Goal: Task Accomplishment & Management: Manage account settings

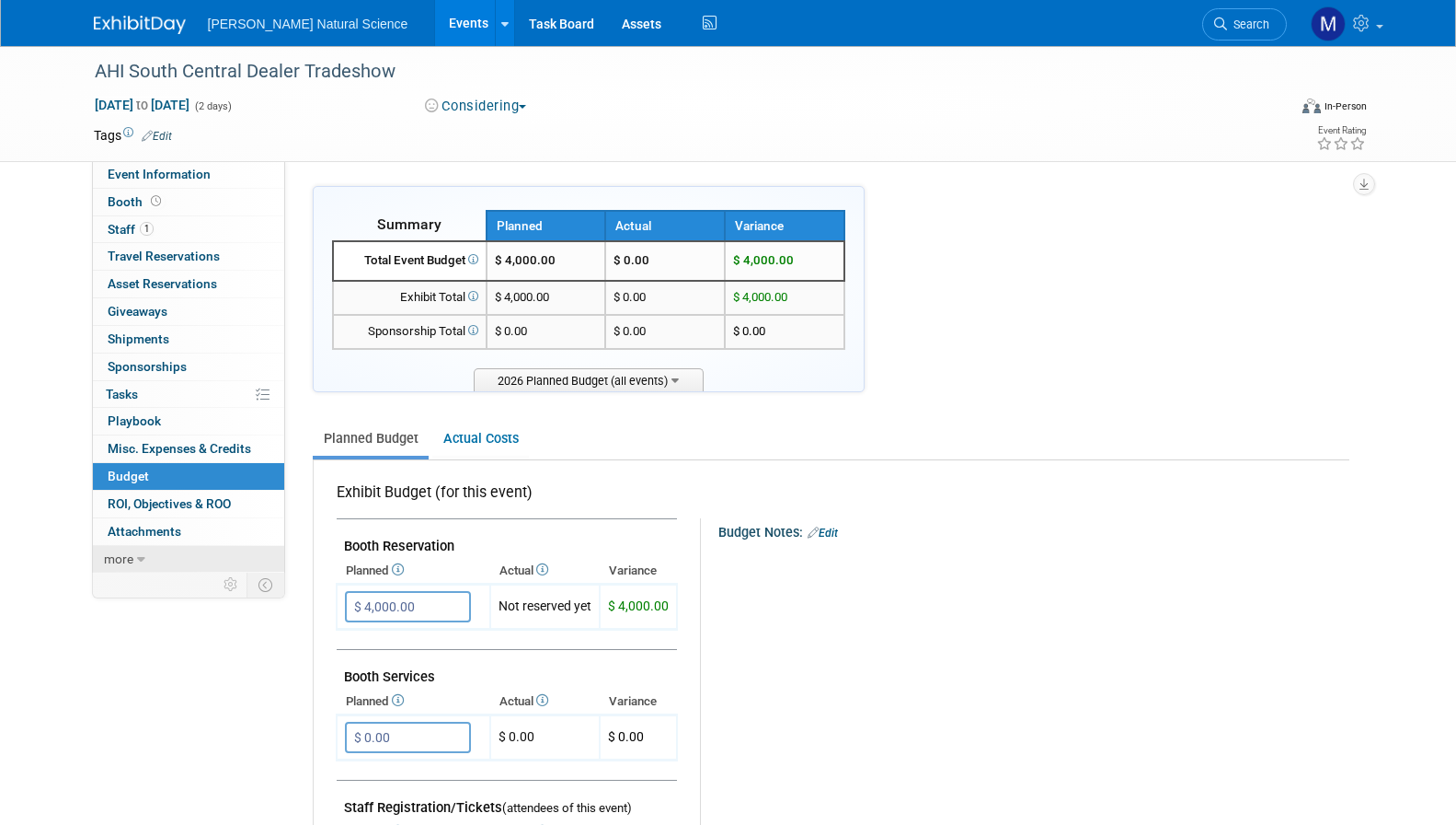
click at [131, 548] on link "more" at bounding box center [188, 559] width 191 height 27
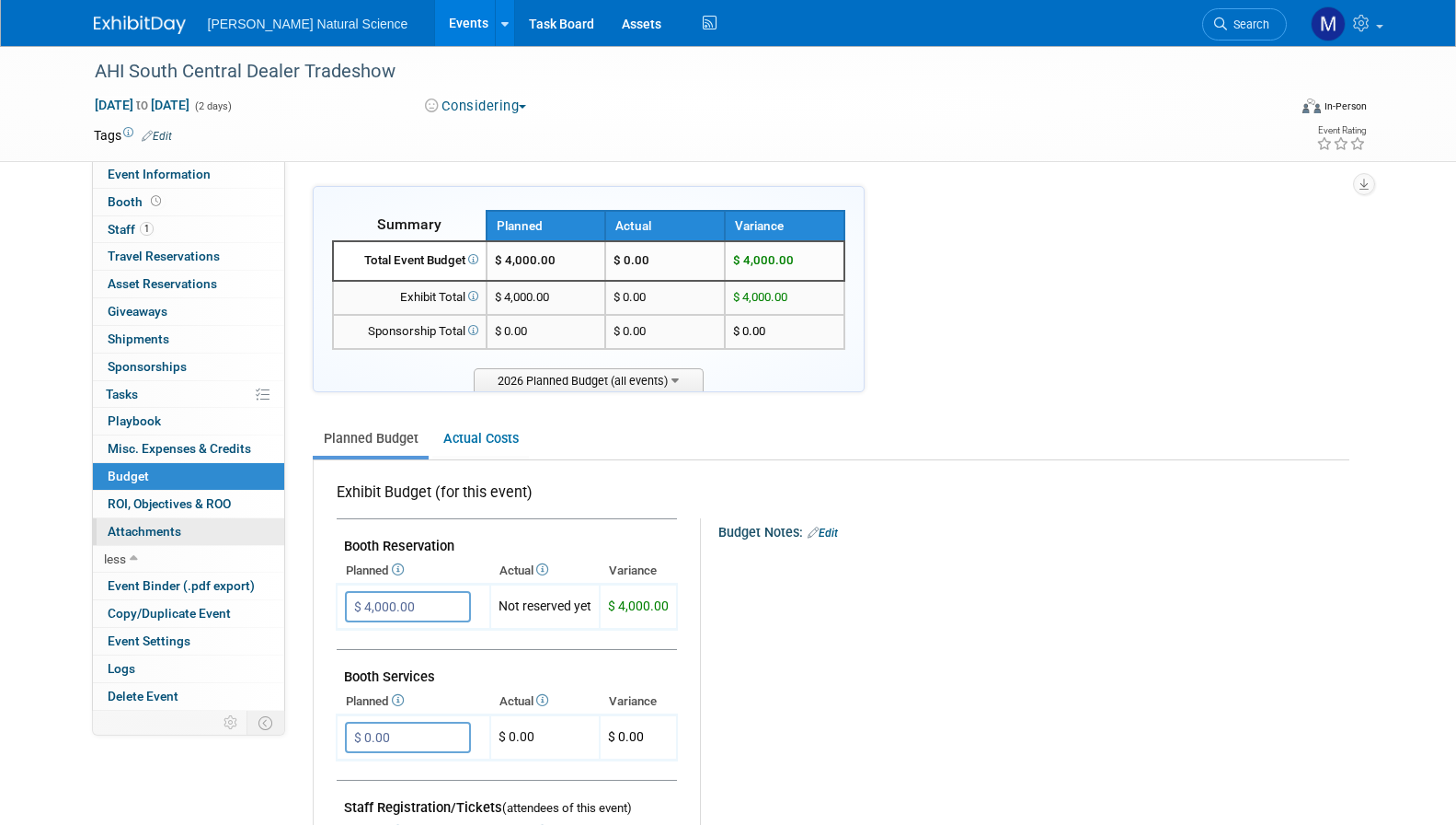
click at [126, 537] on span "Attachments 0" at bounding box center [144, 530] width 73 height 14
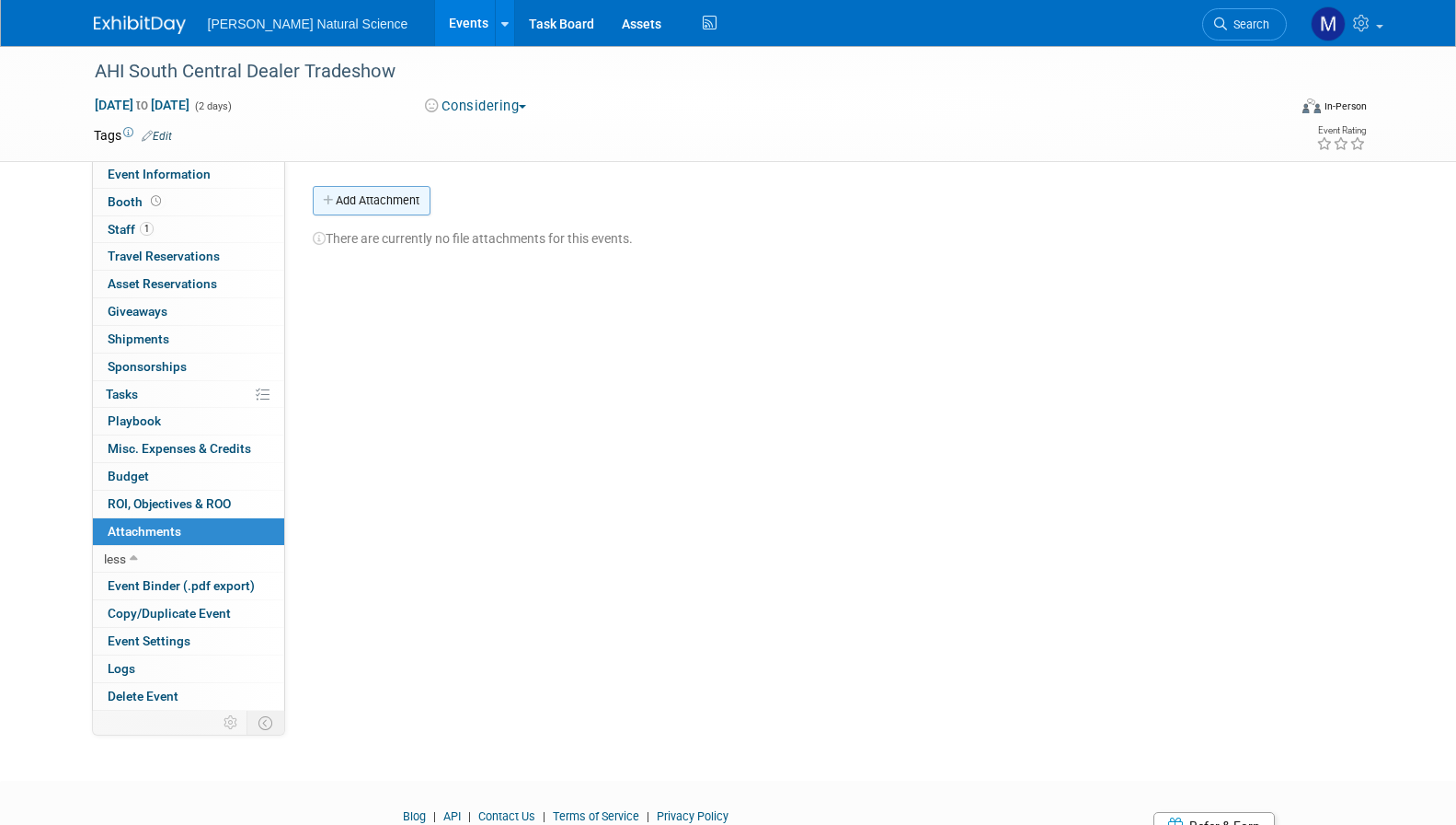
click at [389, 204] on button "Add Attachment" at bounding box center [372, 200] width 118 height 29
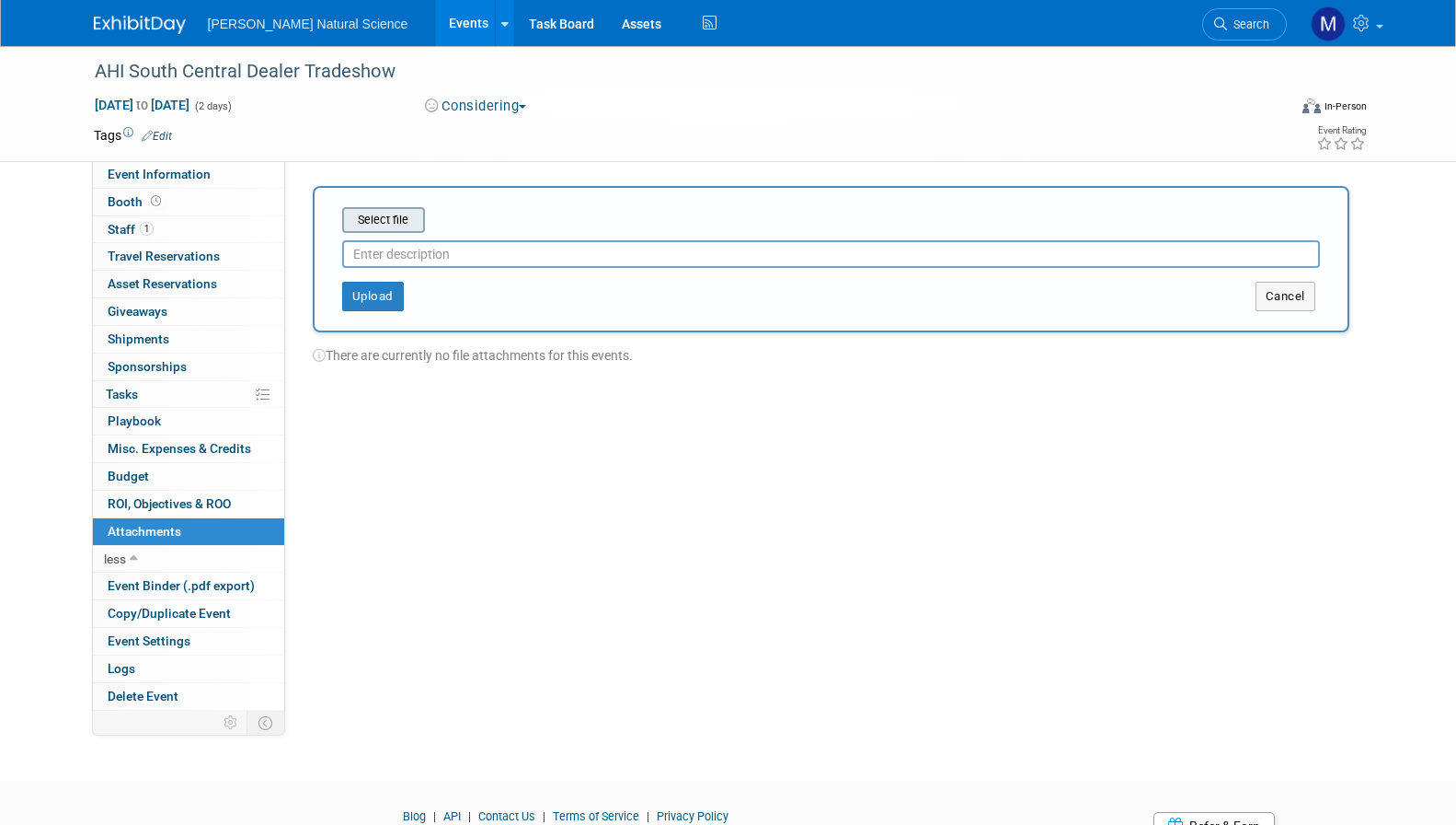
click at [374, 223] on input "file" at bounding box center [314, 219] width 219 height 22
click at [367, 298] on button "Upload" at bounding box center [373, 289] width 62 height 29
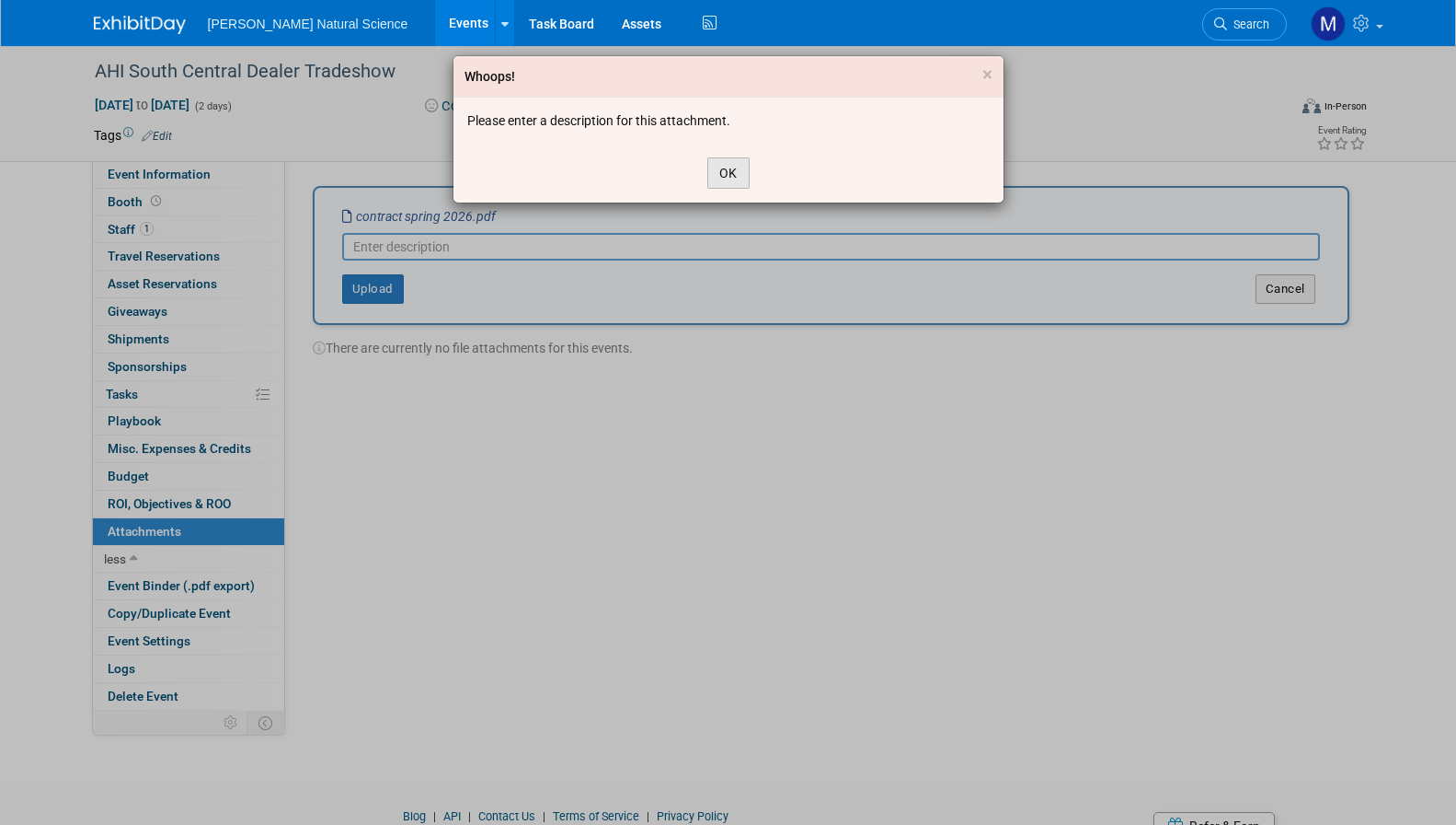
click at [712, 173] on button "OK" at bounding box center [729, 173] width 42 height 31
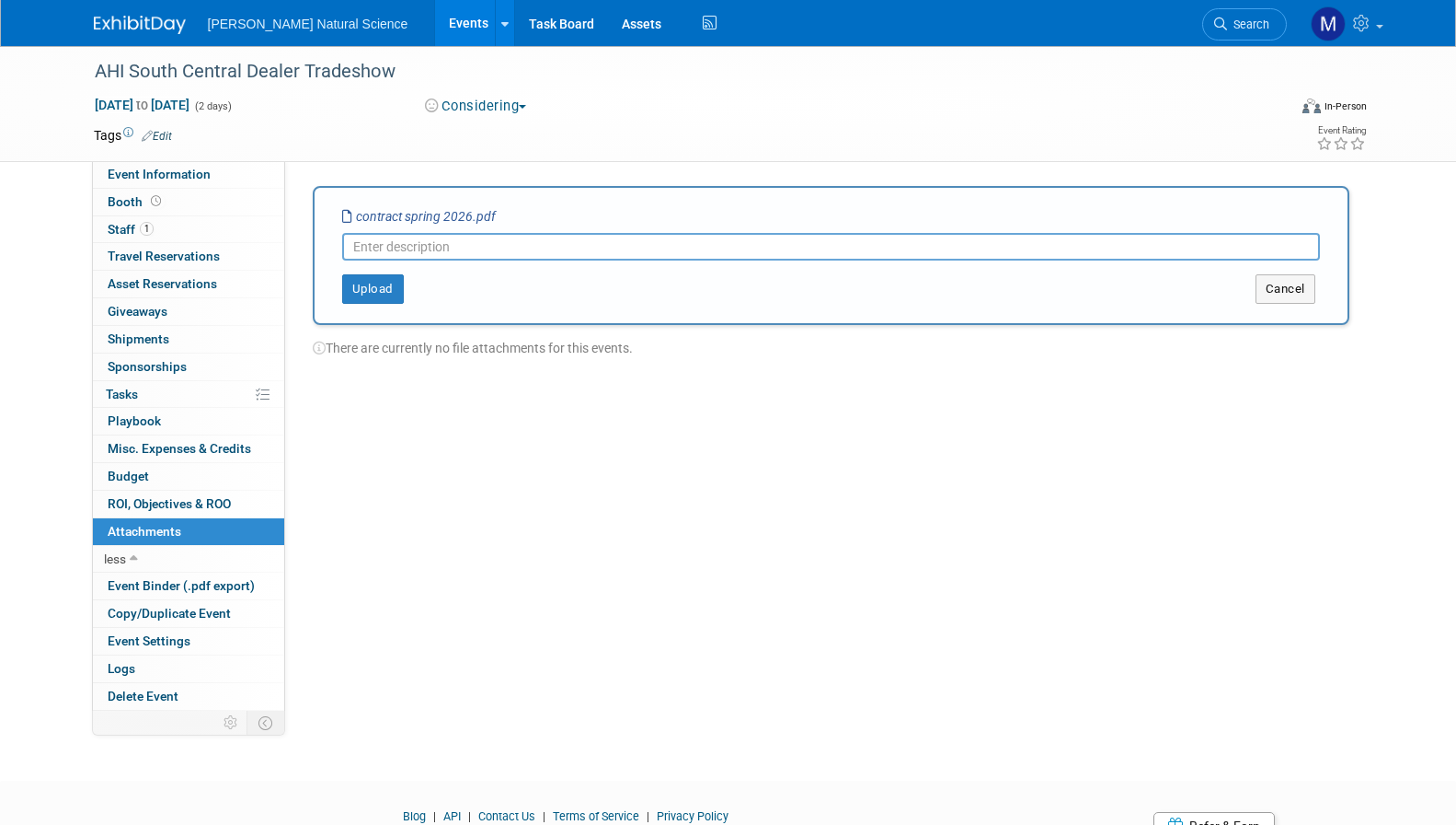
click at [532, 266] on div "Upload Cancel" at bounding box center [830, 282] width 1005 height 43
click at [509, 253] on input "text" at bounding box center [830, 246] width 978 height 28
type input "Registration/contract"
click at [380, 290] on button "Upload" at bounding box center [373, 289] width 62 height 29
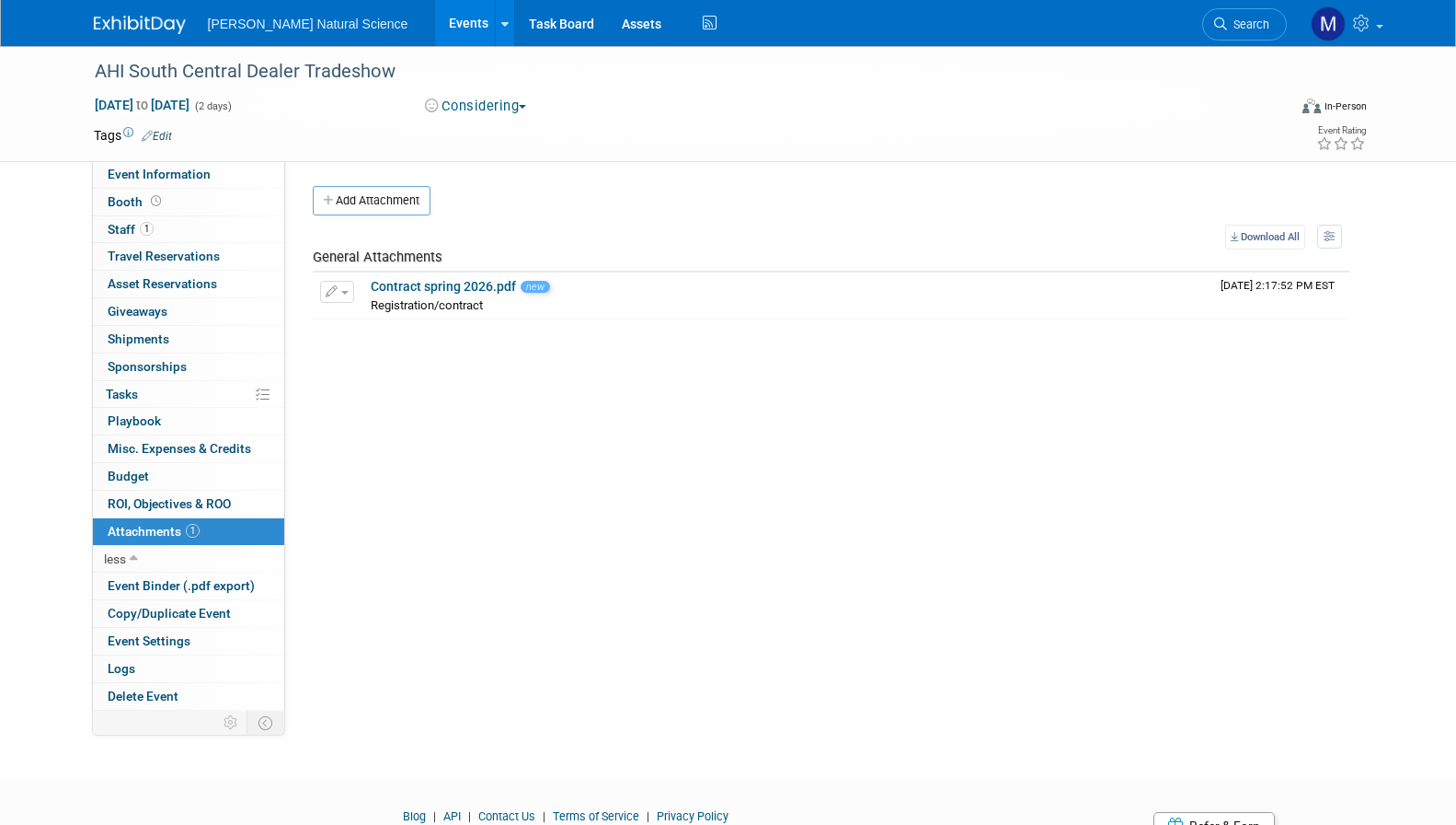
click at [150, 19] on img at bounding box center [139, 24] width 92 height 18
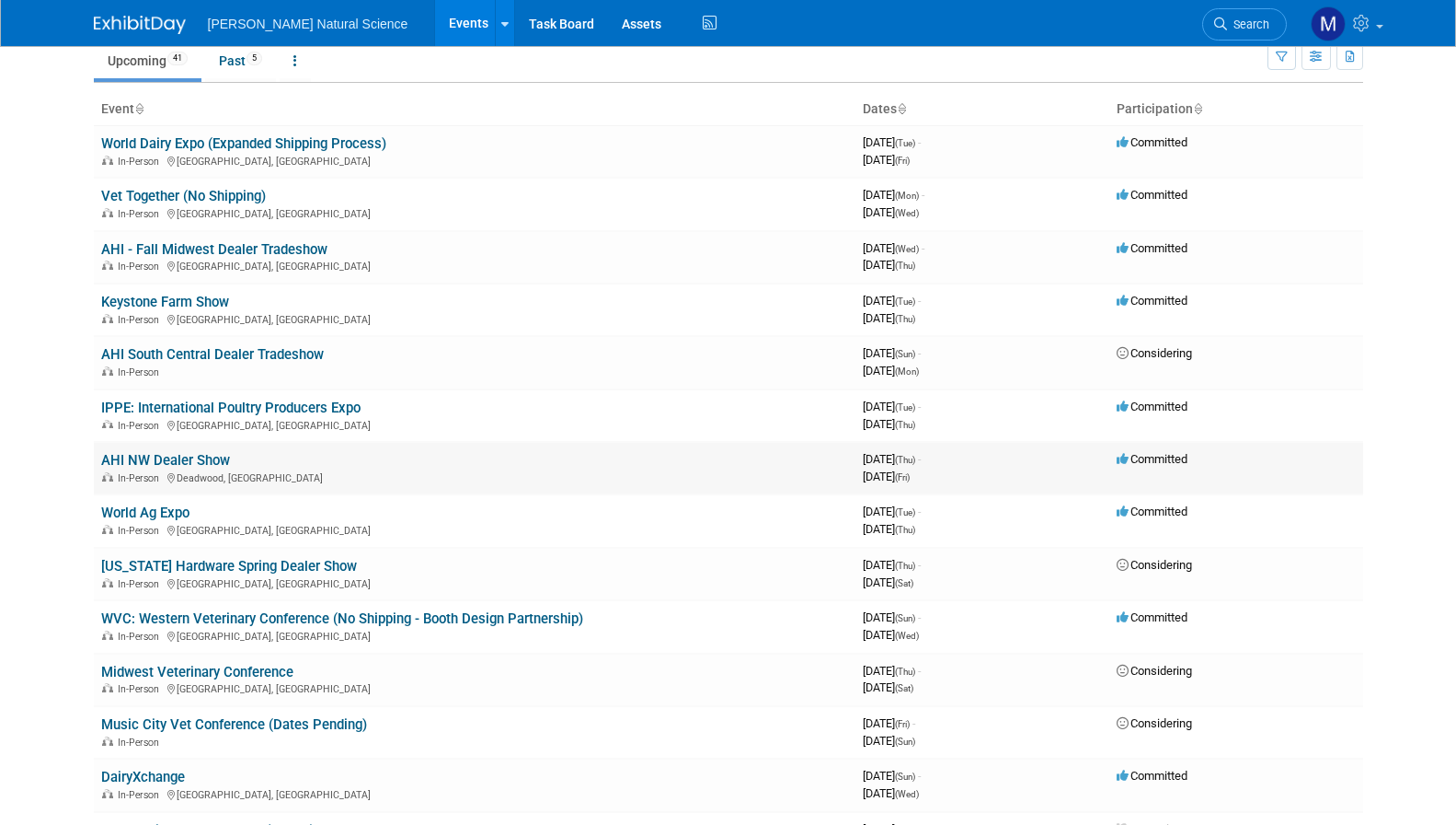
scroll to position [75, 0]
click at [166, 464] on link "AHI NW Dealer Show" at bounding box center [165, 459] width 128 height 16
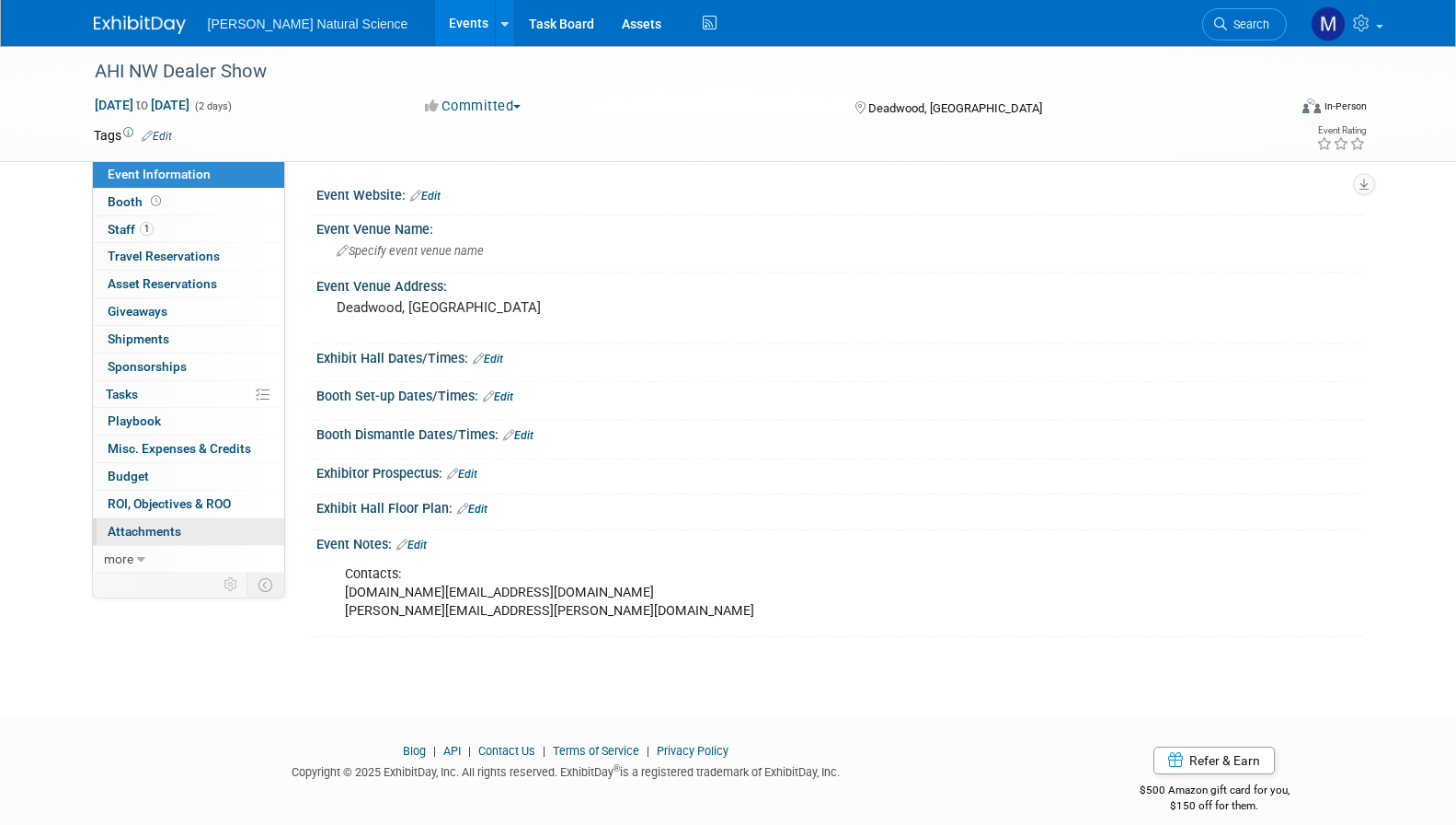
click at [154, 537] on span "Attachments 0" at bounding box center [144, 530] width 73 height 14
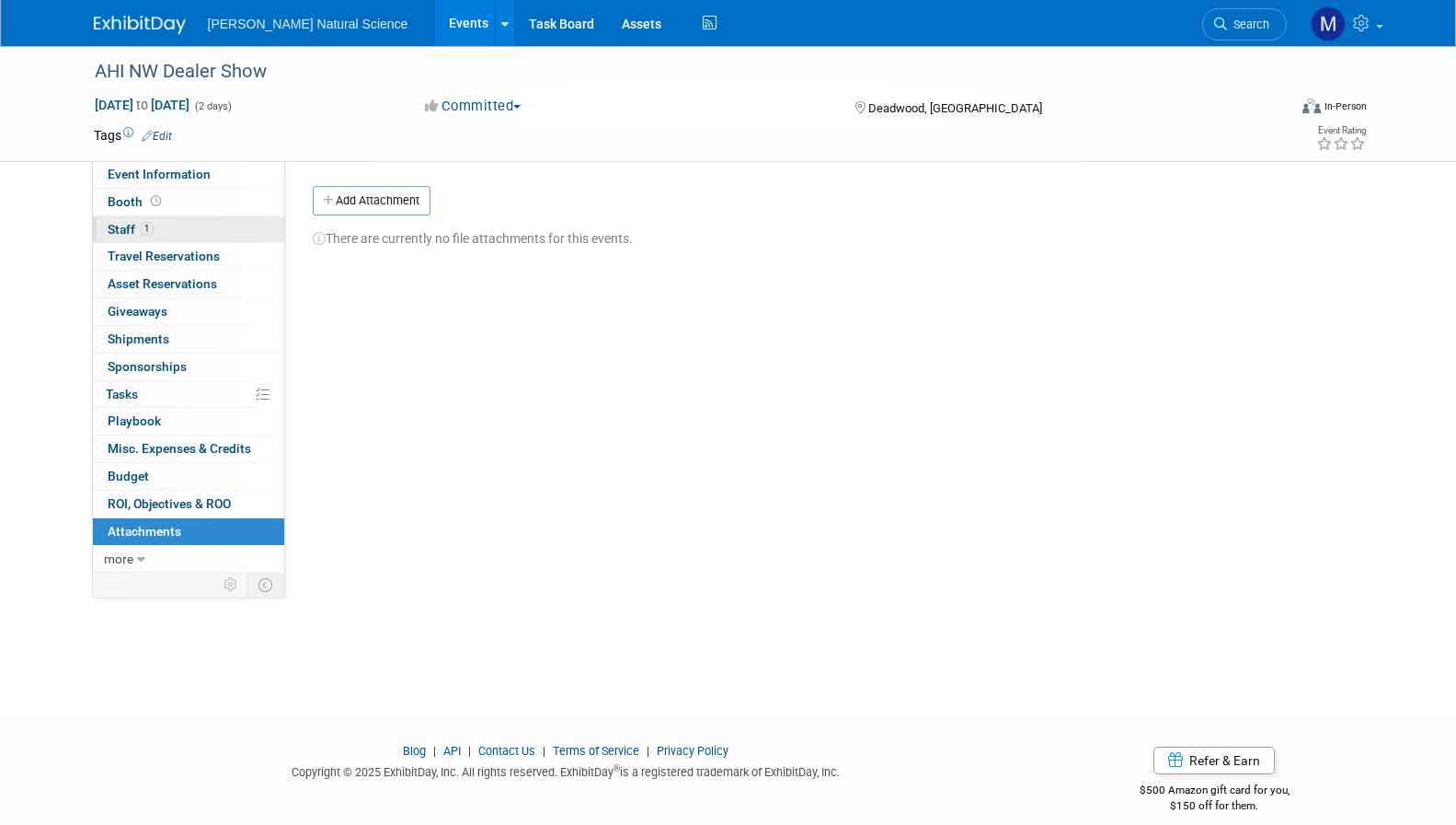
click at [151, 220] on link "1 Staff 1" at bounding box center [188, 230] width 191 height 27
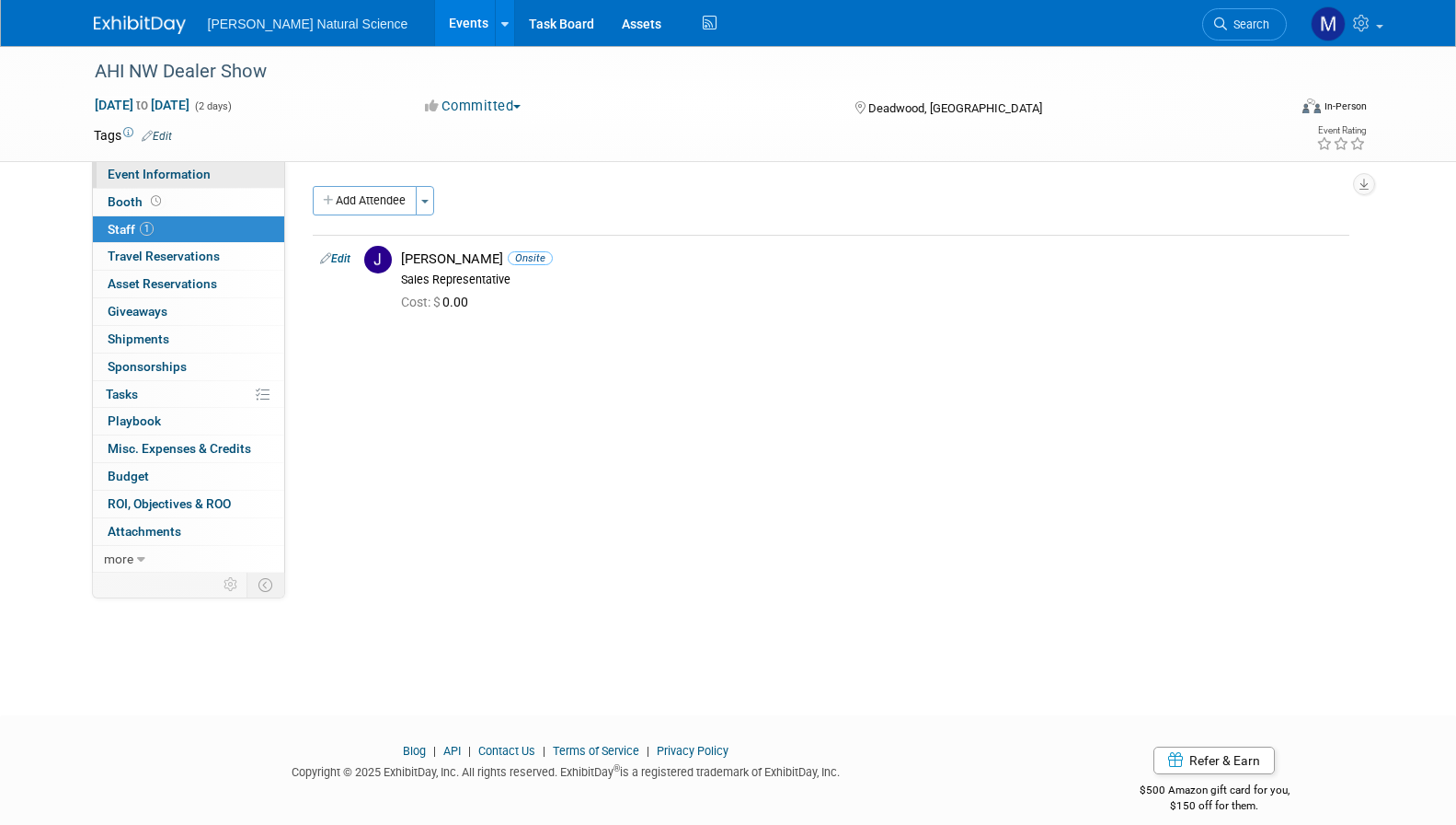
click at [187, 170] on span "Event Information" at bounding box center [158, 173] width 103 height 14
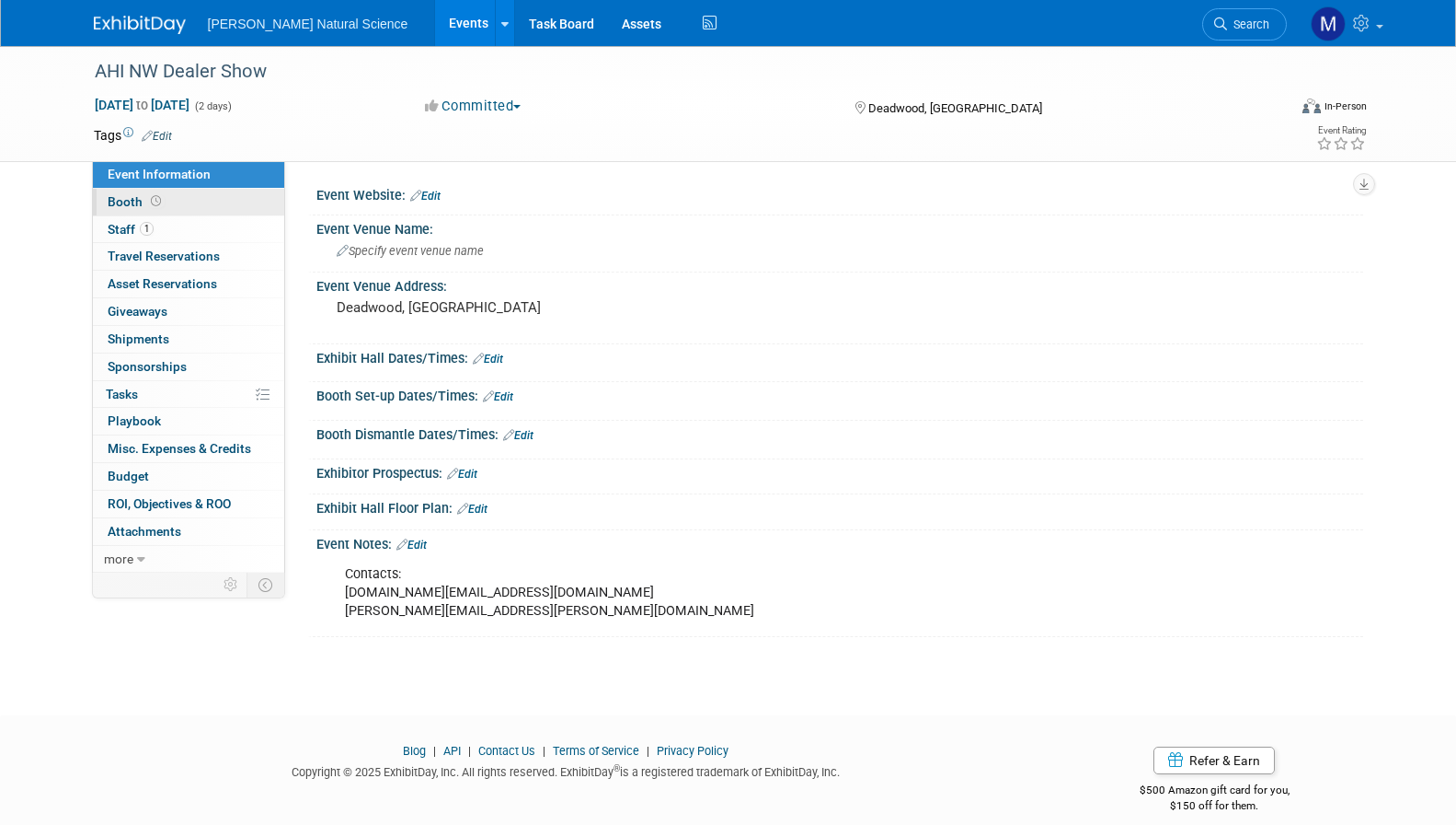
click at [185, 205] on link "Booth" at bounding box center [188, 202] width 191 height 27
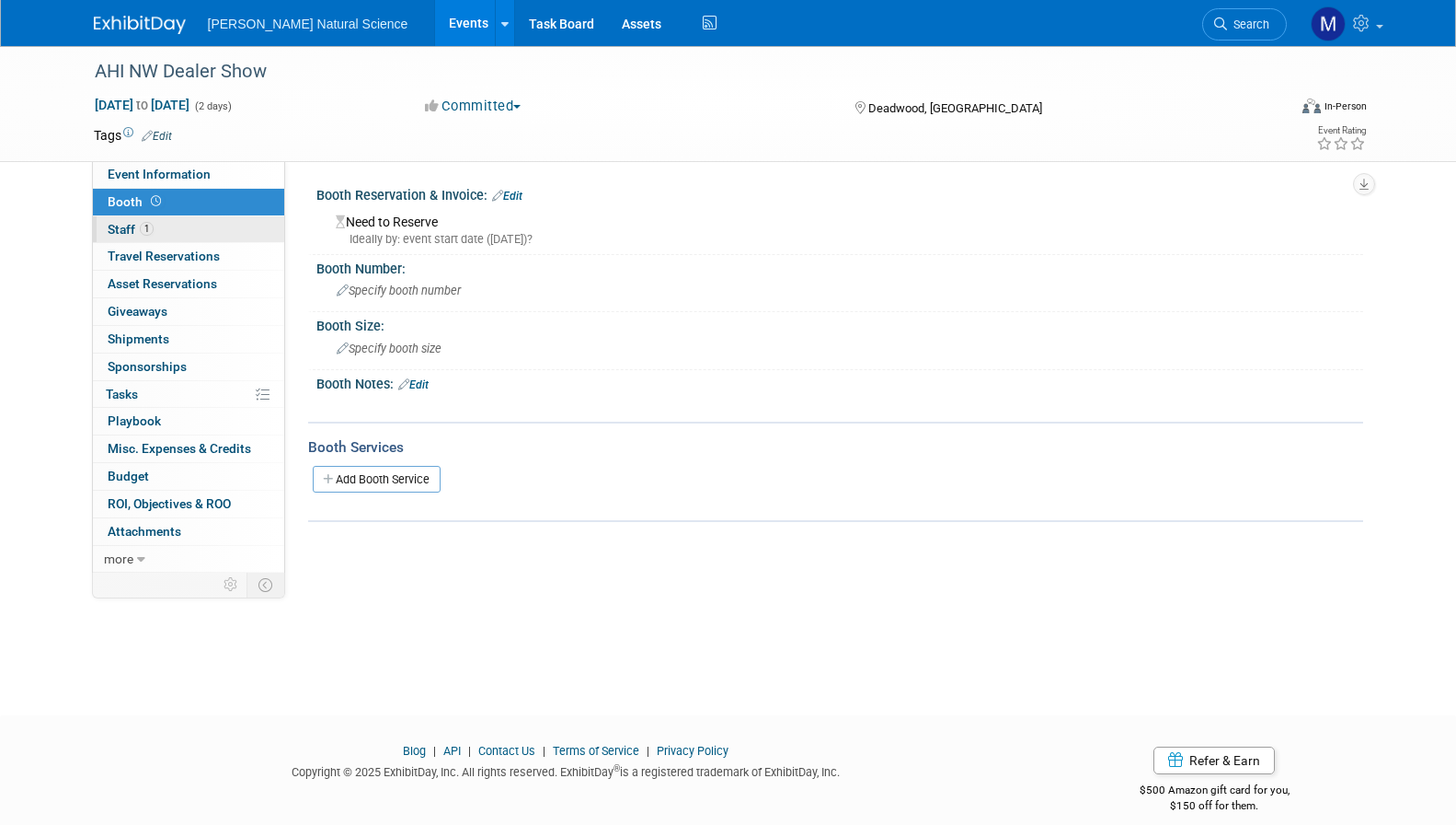
click at [191, 233] on link "1 Staff 1" at bounding box center [188, 230] width 191 height 27
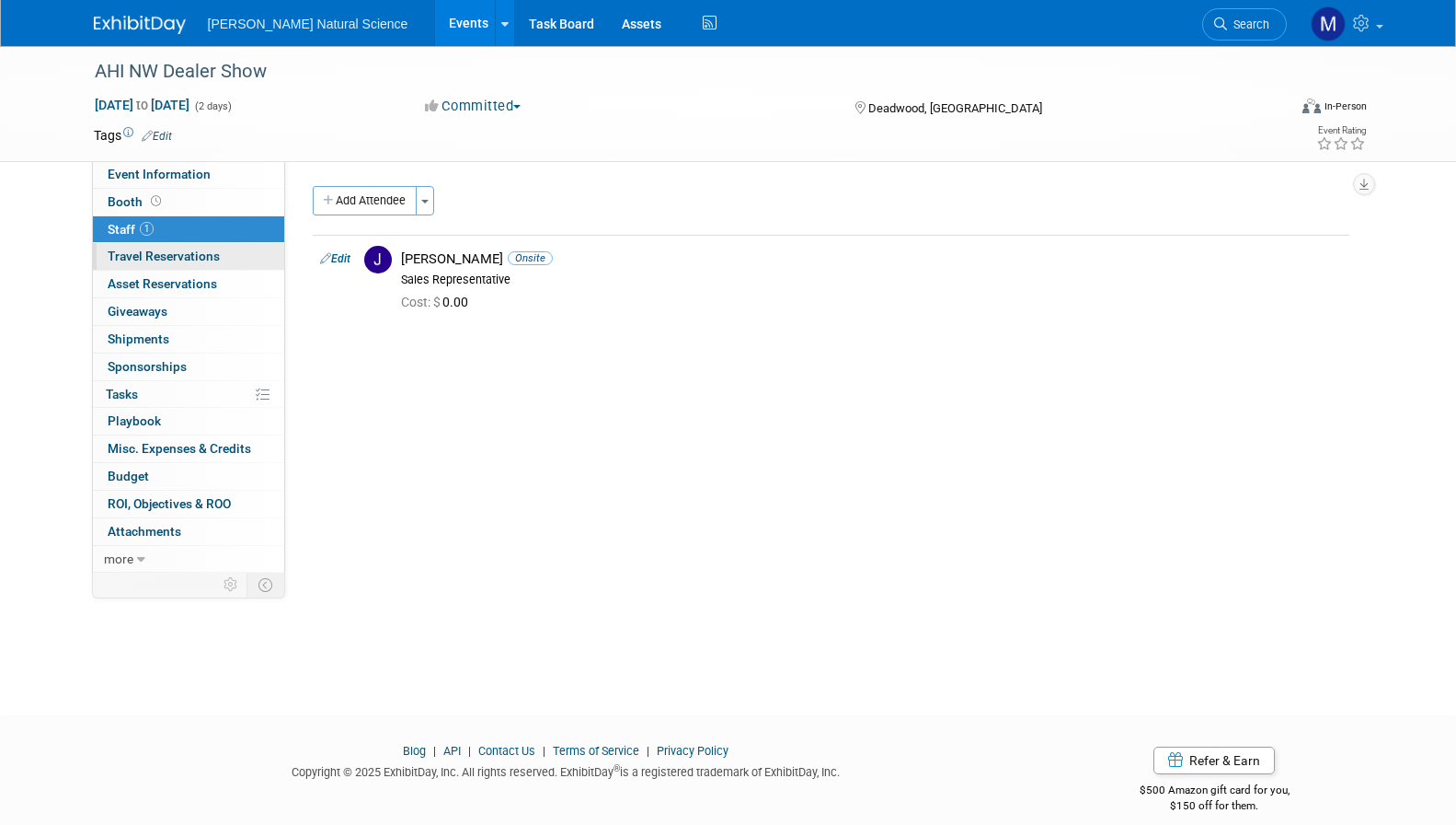
click at [203, 264] on link "0 Travel Reservations 0" at bounding box center [188, 257] width 191 height 27
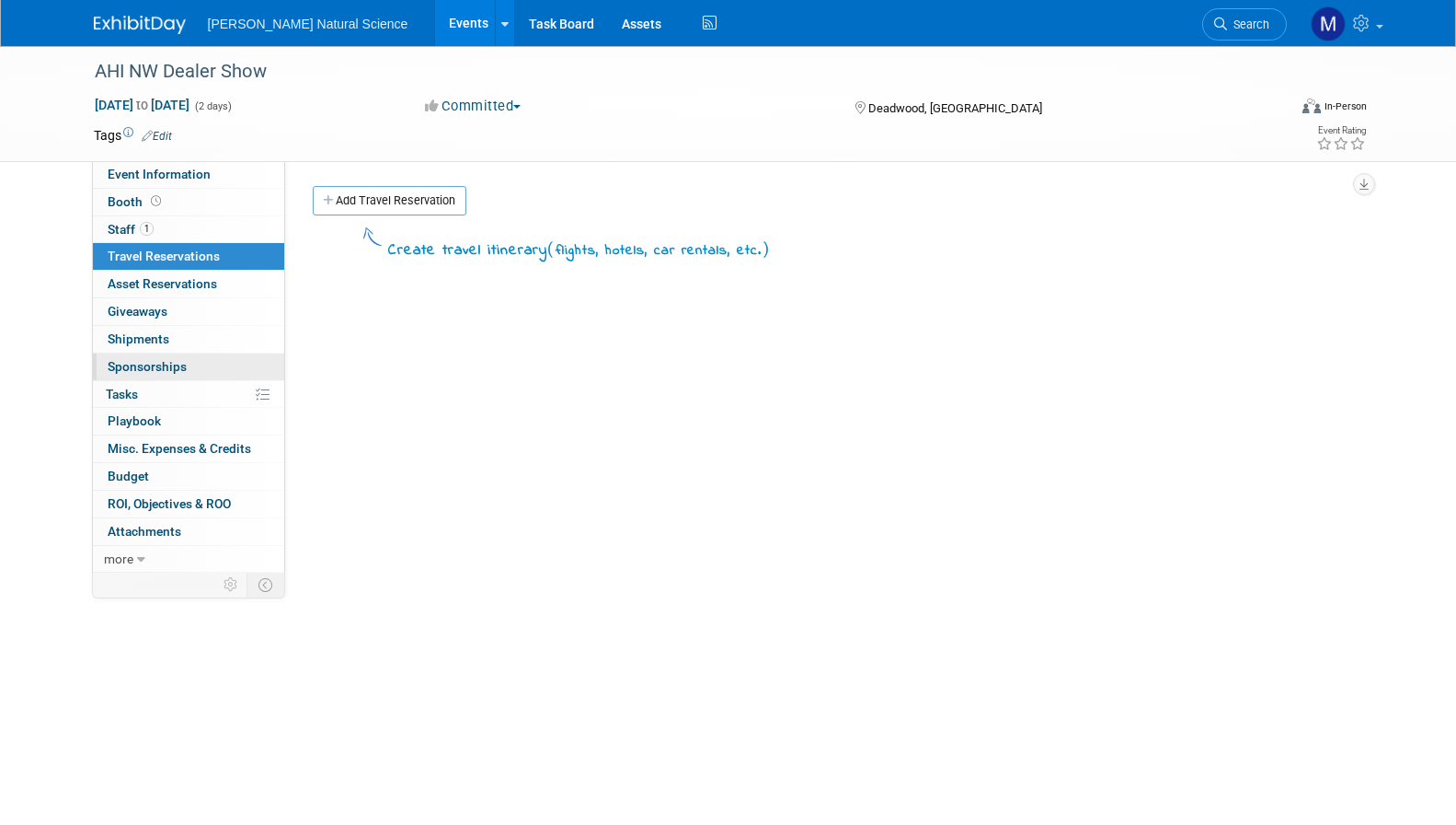
click at [171, 364] on span "Sponsorships 0" at bounding box center [147, 366] width 79 height 14
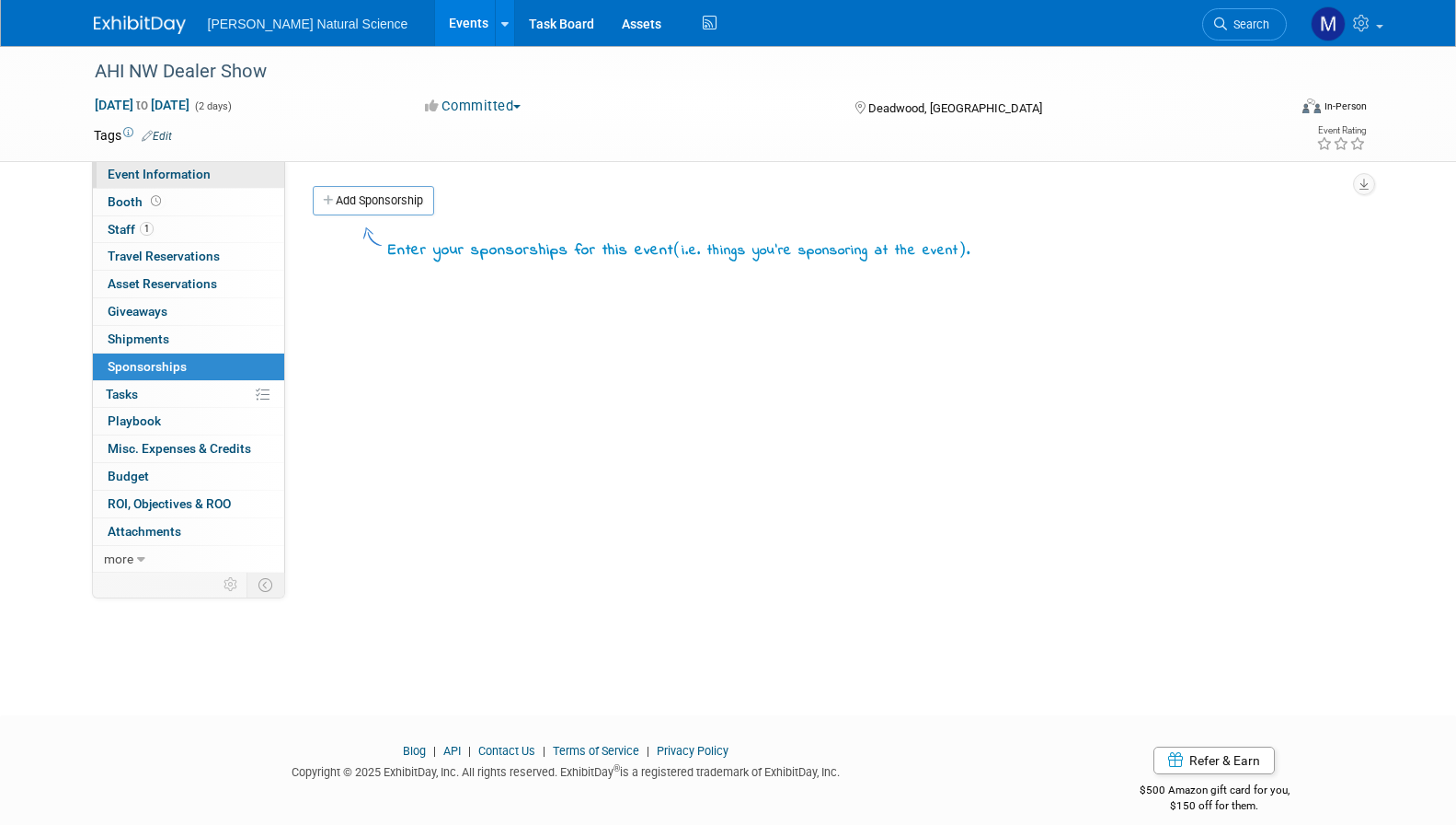
click at [182, 170] on span "Event Information" at bounding box center [158, 173] width 103 height 14
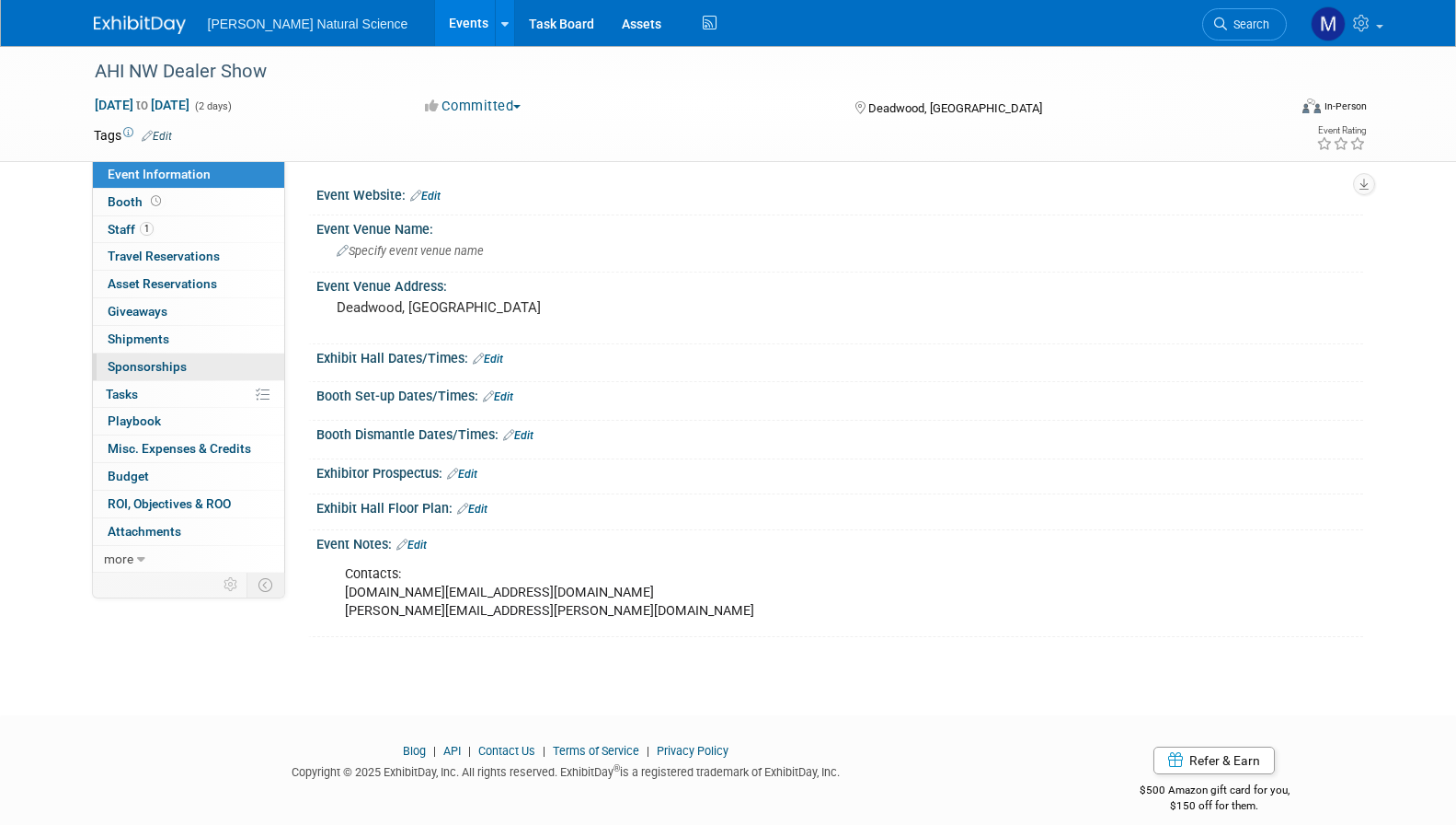
click at [189, 378] on link "0 Sponsorships 0" at bounding box center [188, 367] width 191 height 27
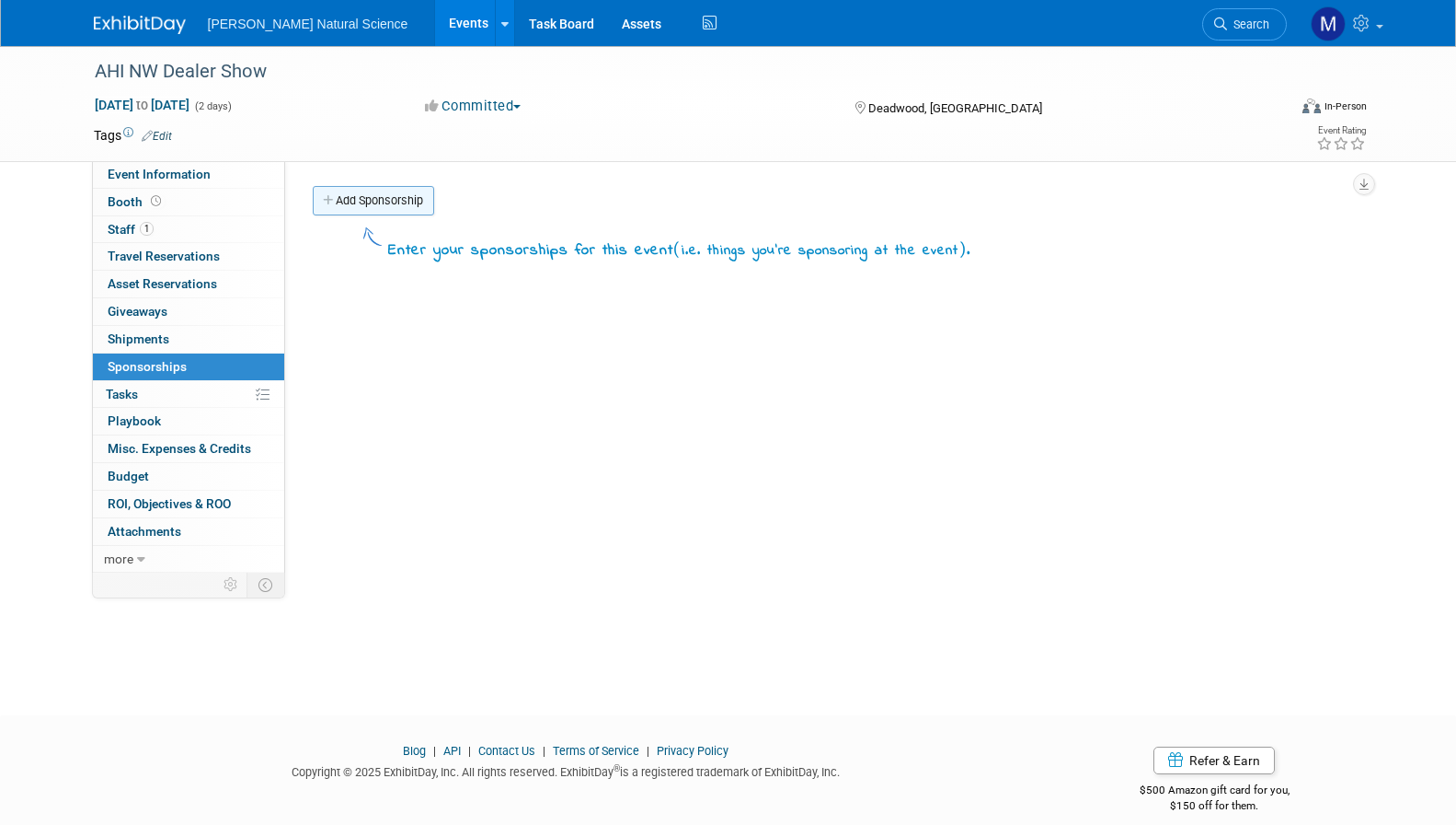
click at [353, 208] on link "Add Sponsorship" at bounding box center [374, 200] width 122 height 29
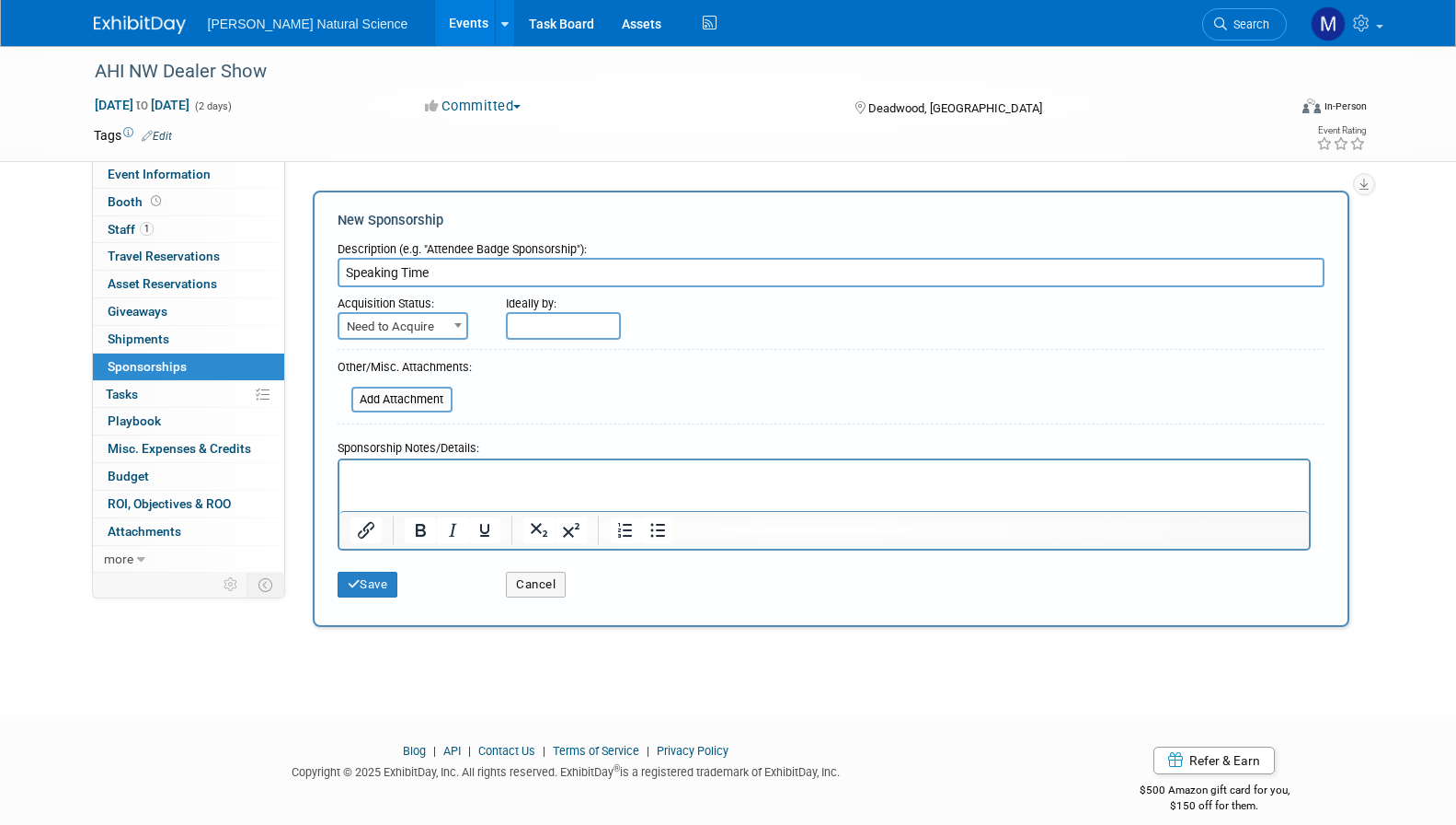
type input "Speaking Time"
click at [423, 482] on p "Rich Text Area. Press ALT-0 for help." at bounding box center [824, 475] width 948 height 18
paste body "Rich Text Area. Press ALT-0 for help."
click at [534, 472] on p "10:00-10:30 Friday Feb. 7 2026" at bounding box center [824, 475] width 948 height 18
click at [373, 590] on button "Save" at bounding box center [368, 584] width 61 height 26
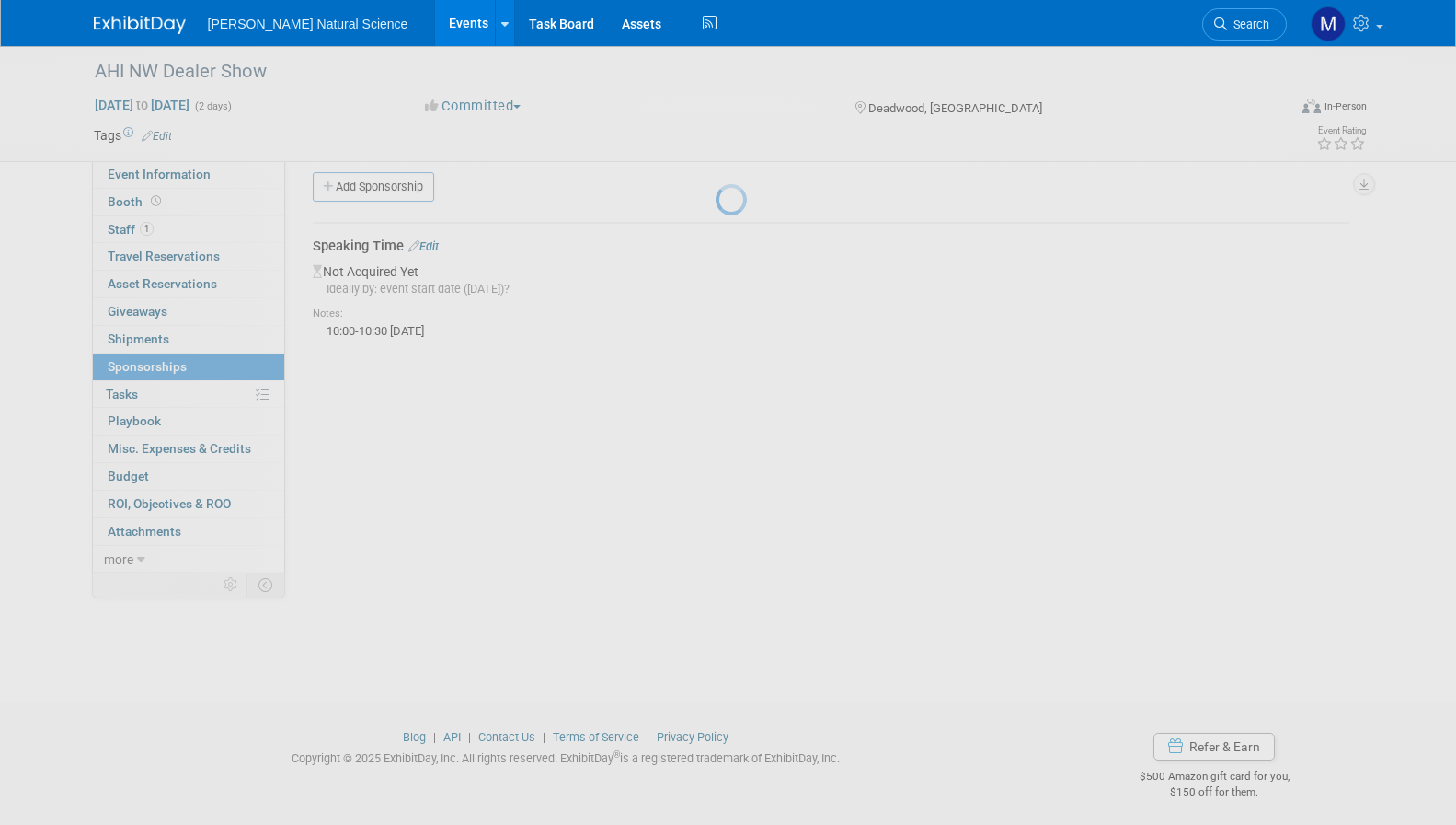
scroll to position [19, 0]
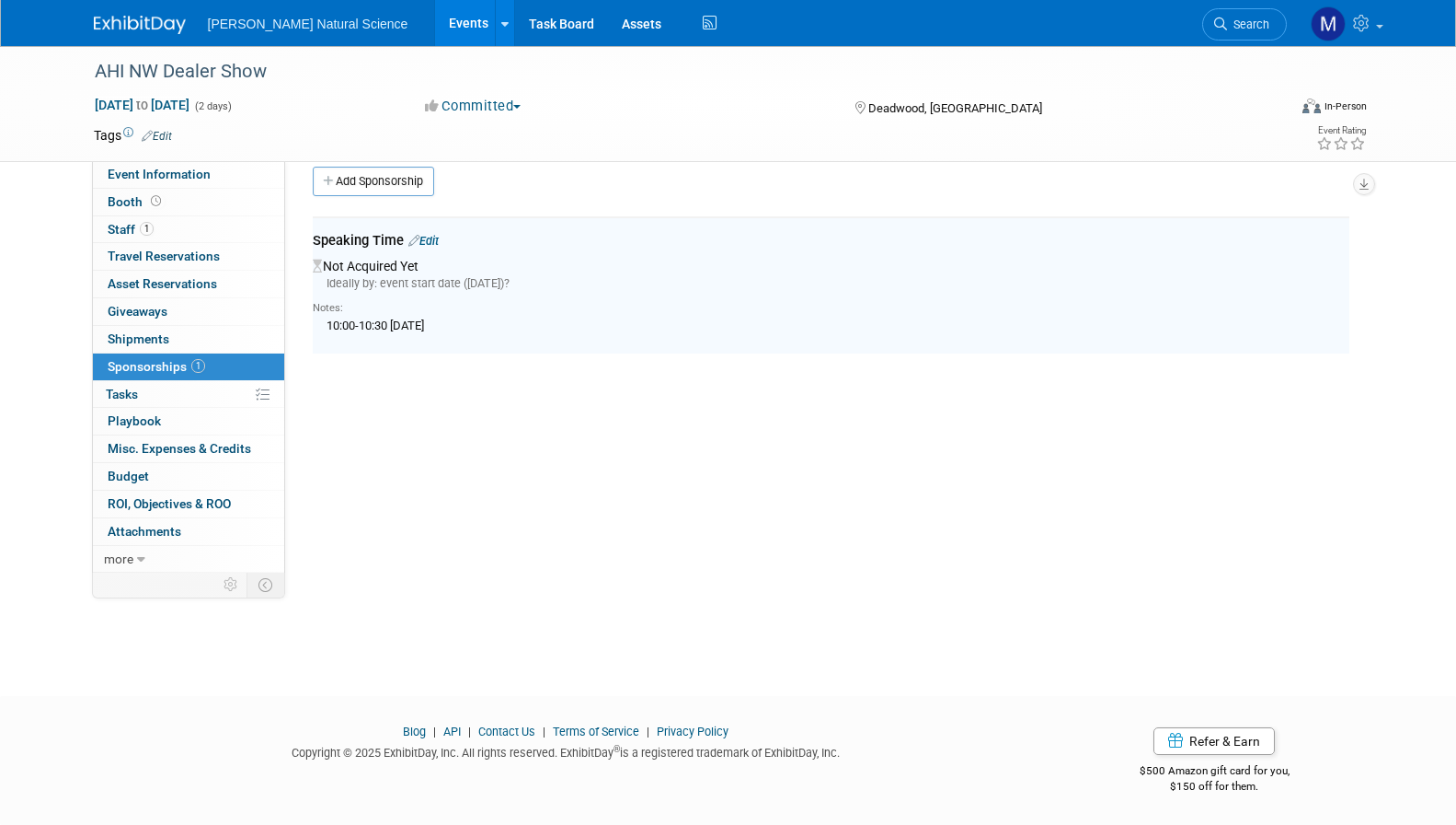
click at [452, 431] on div "Event Website: Edit Event Venue Name: Specify event venue name Deadwood, SD Edi…" at bounding box center [824, 348] width 1078 height 412
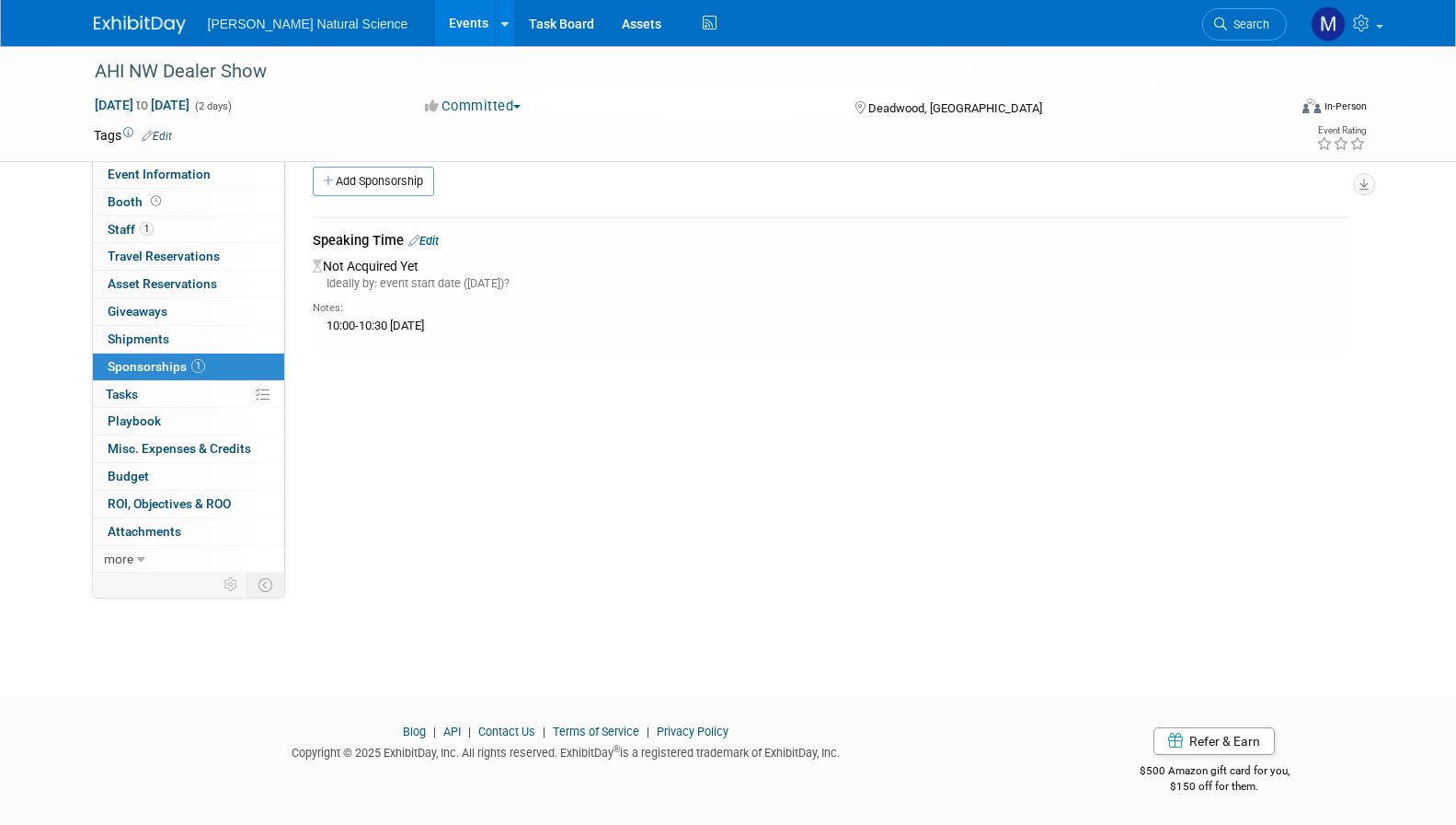
scroll to position [0, 0]
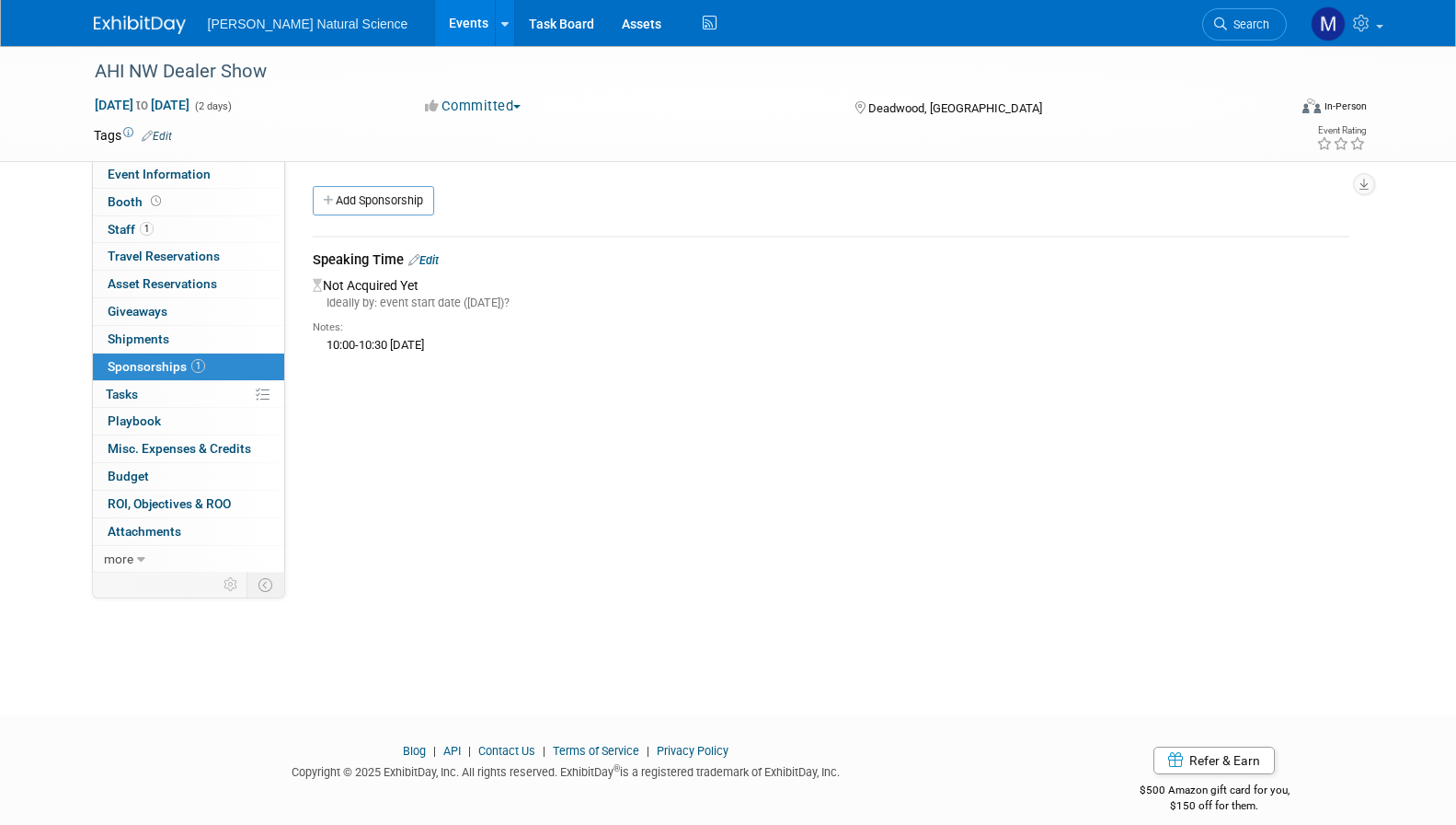
click at [427, 264] on link "Edit" at bounding box center [423, 260] width 30 height 14
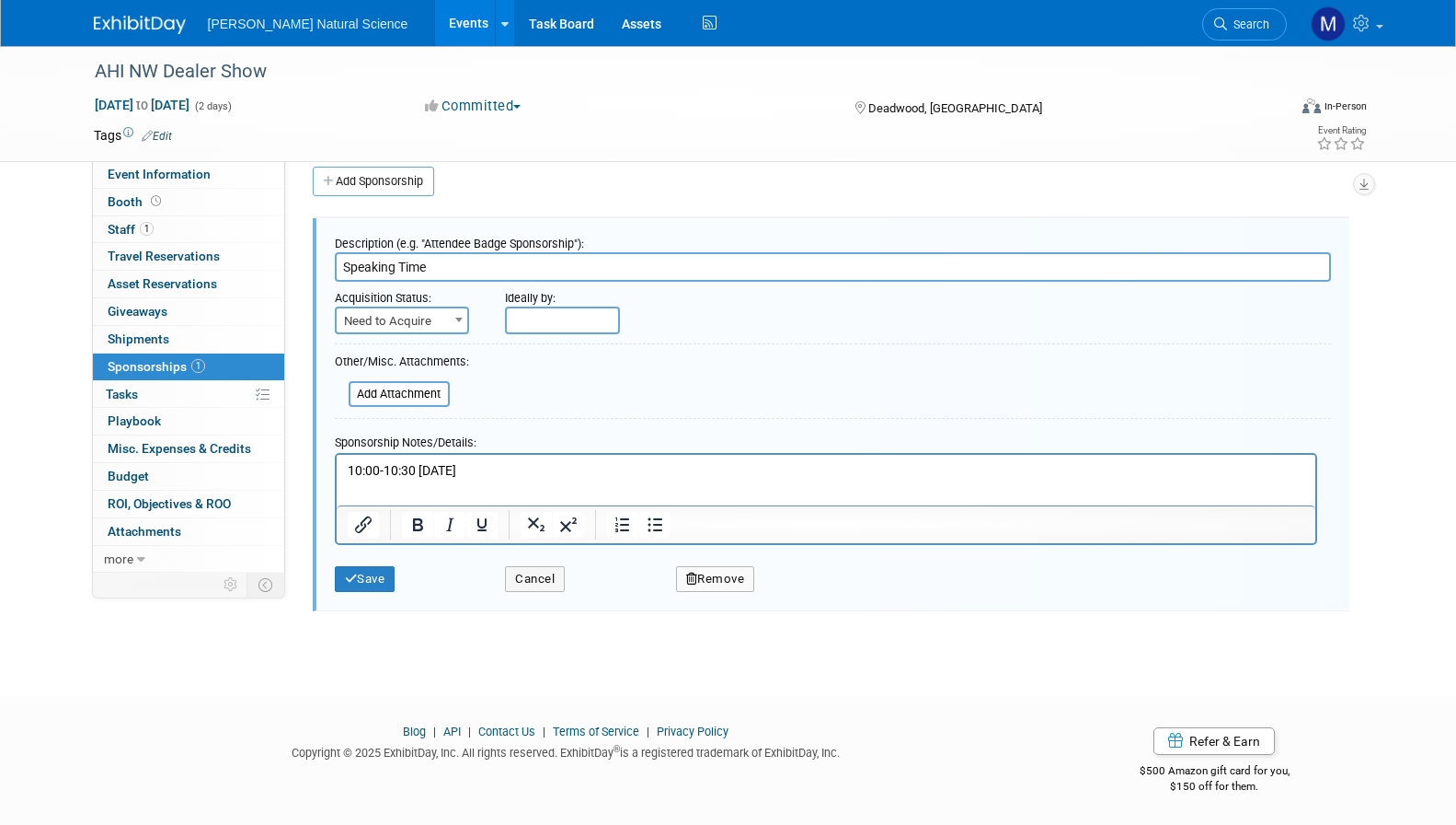
click at [410, 319] on span "Need to Acquire" at bounding box center [402, 321] width 130 height 26
select select "2"
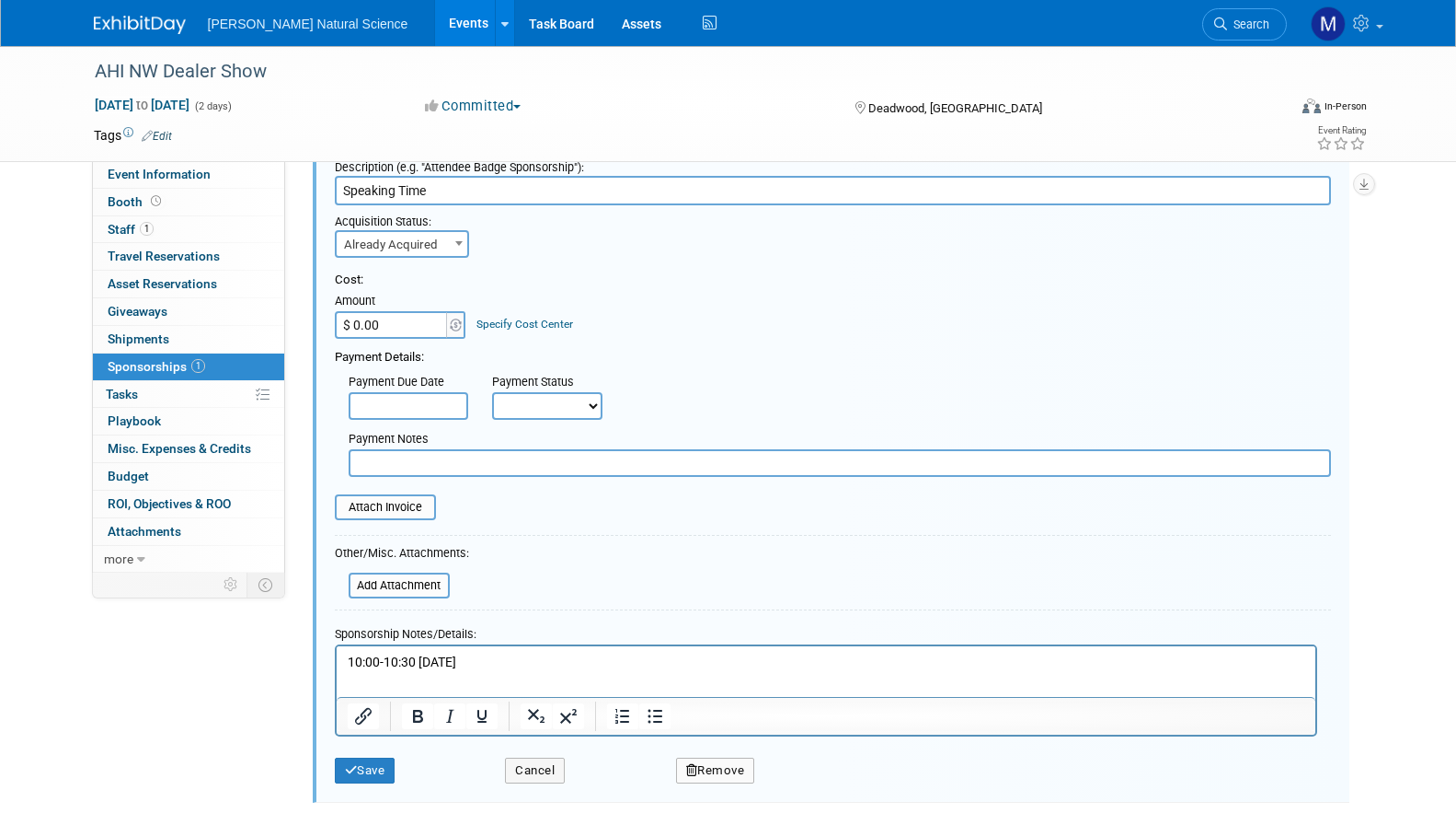
scroll to position [104, 0]
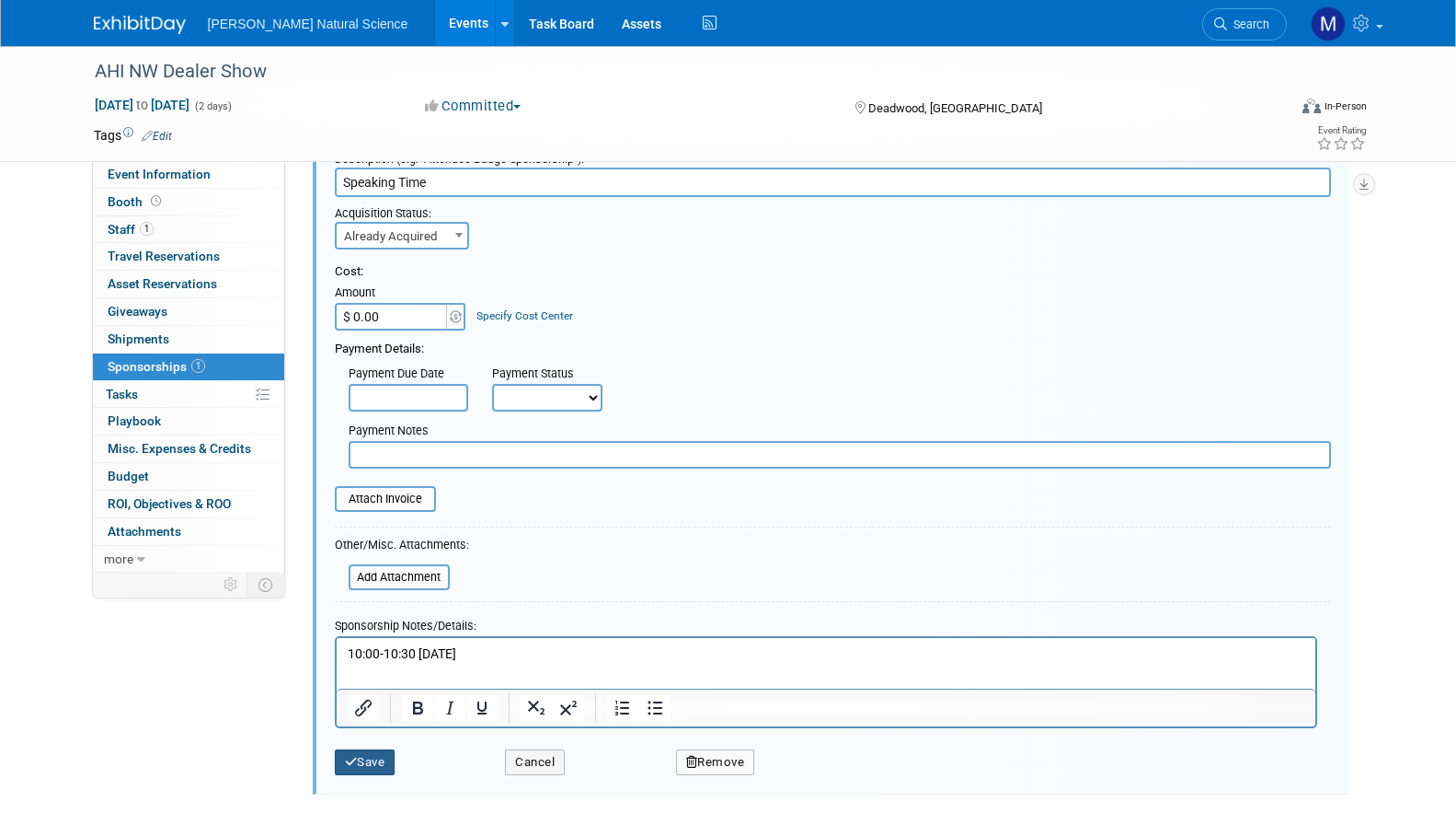
click at [386, 753] on button "Save" at bounding box center [365, 762] width 61 height 26
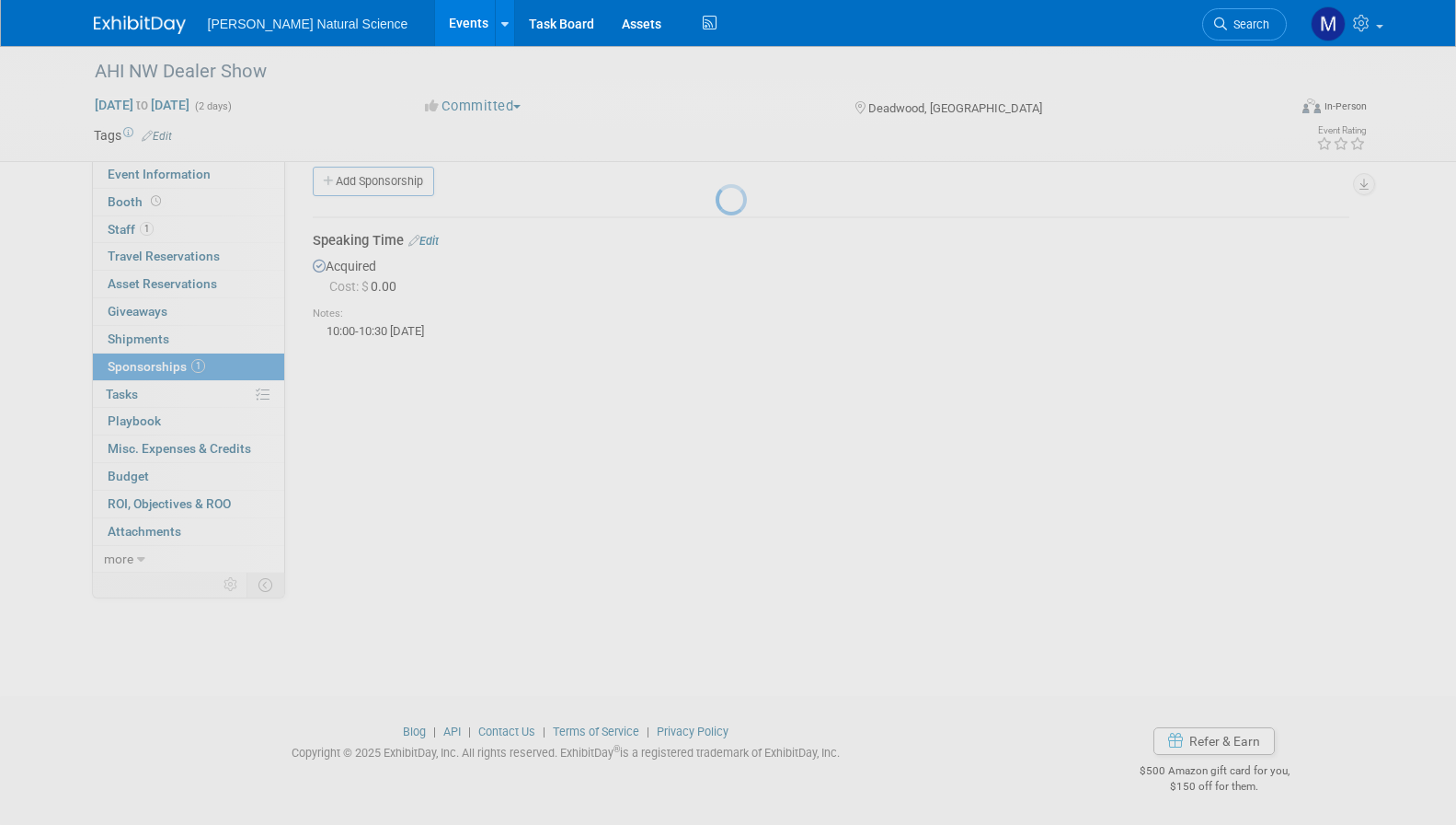
scroll to position [19, 0]
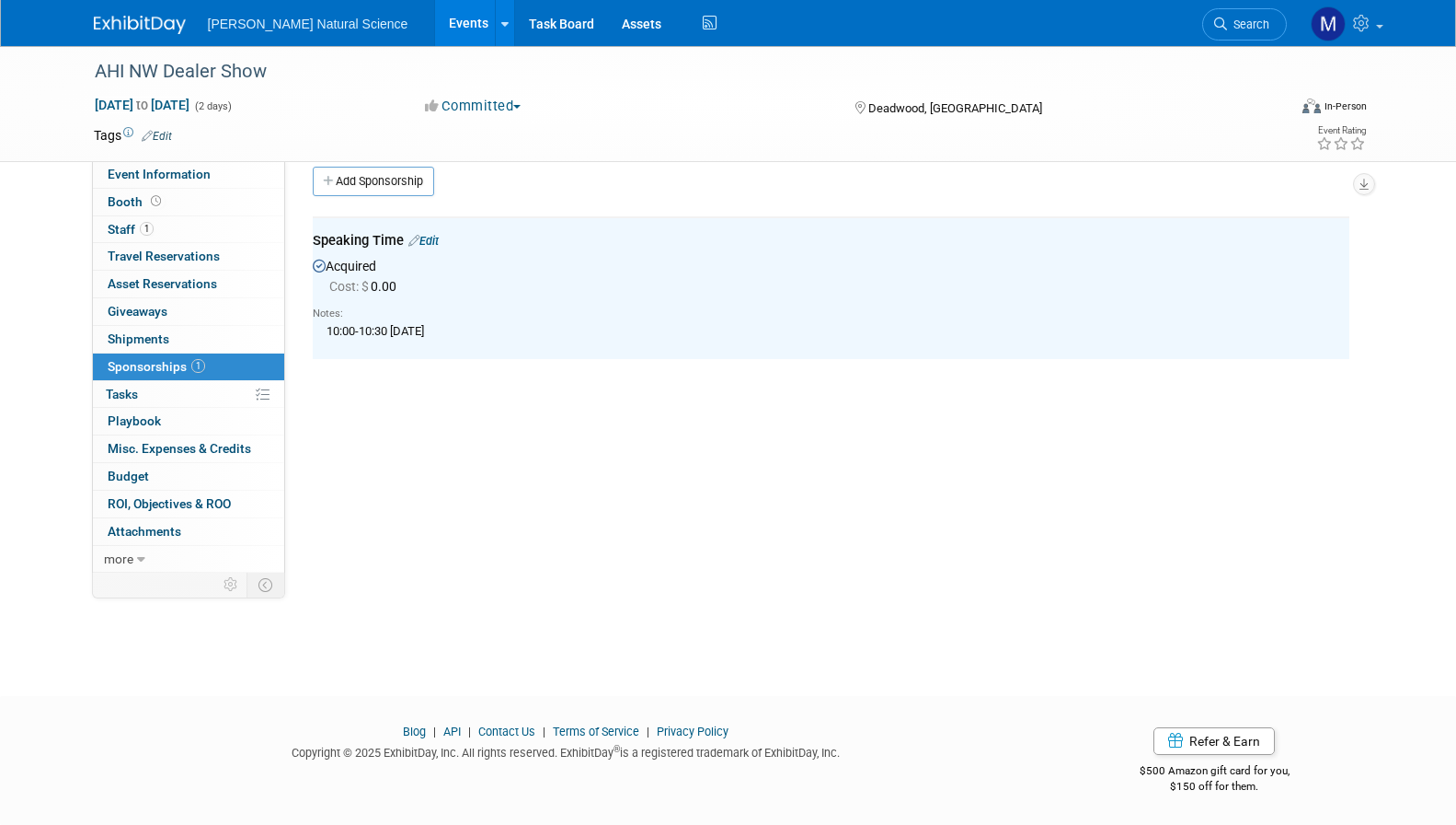
click at [431, 467] on div "Event Website: Edit Event Venue Name: Specify event venue name Deadwood, SD Edi…" at bounding box center [824, 348] width 1078 height 412
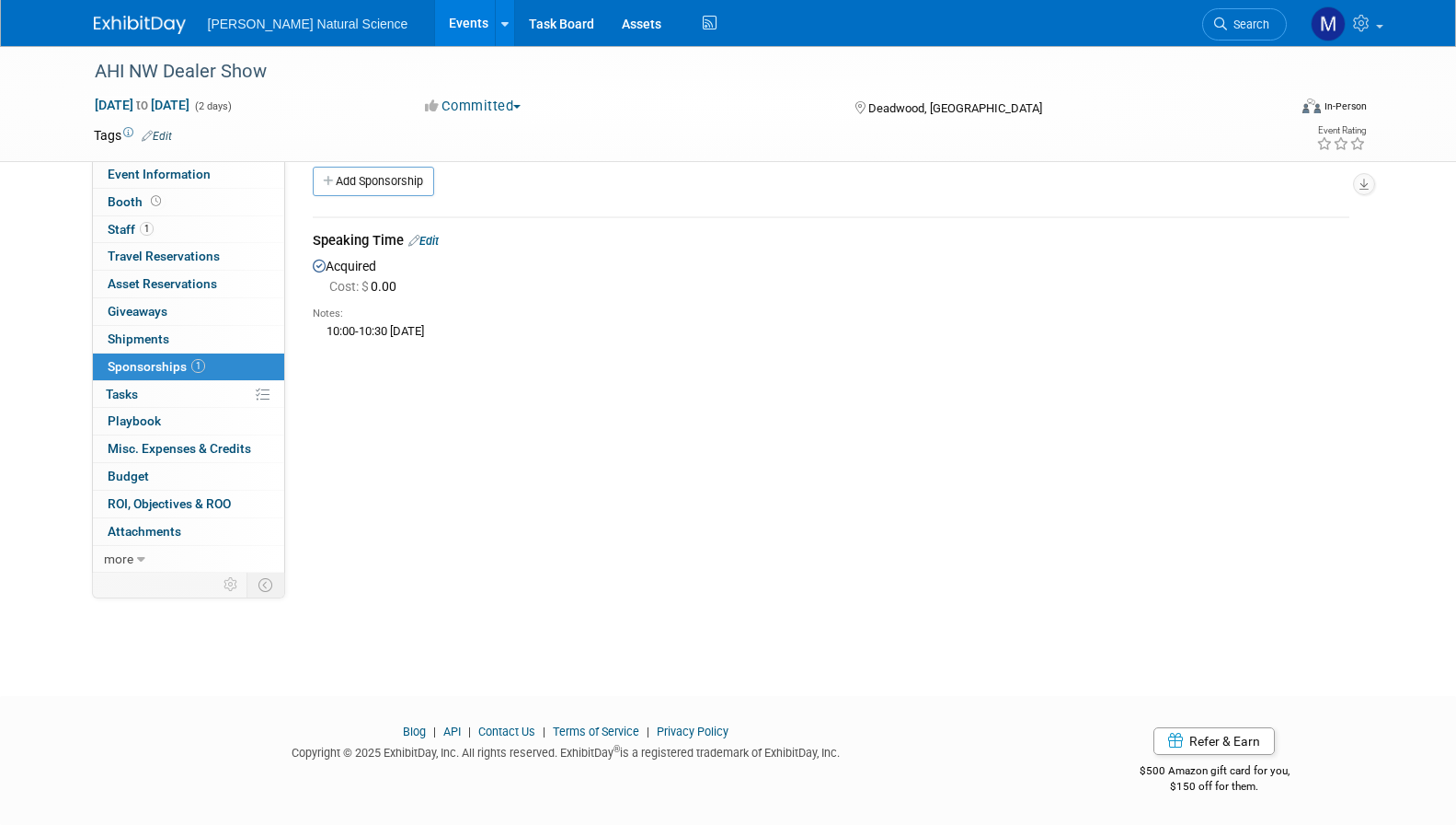
click at [160, 27] on img at bounding box center [139, 24] width 92 height 18
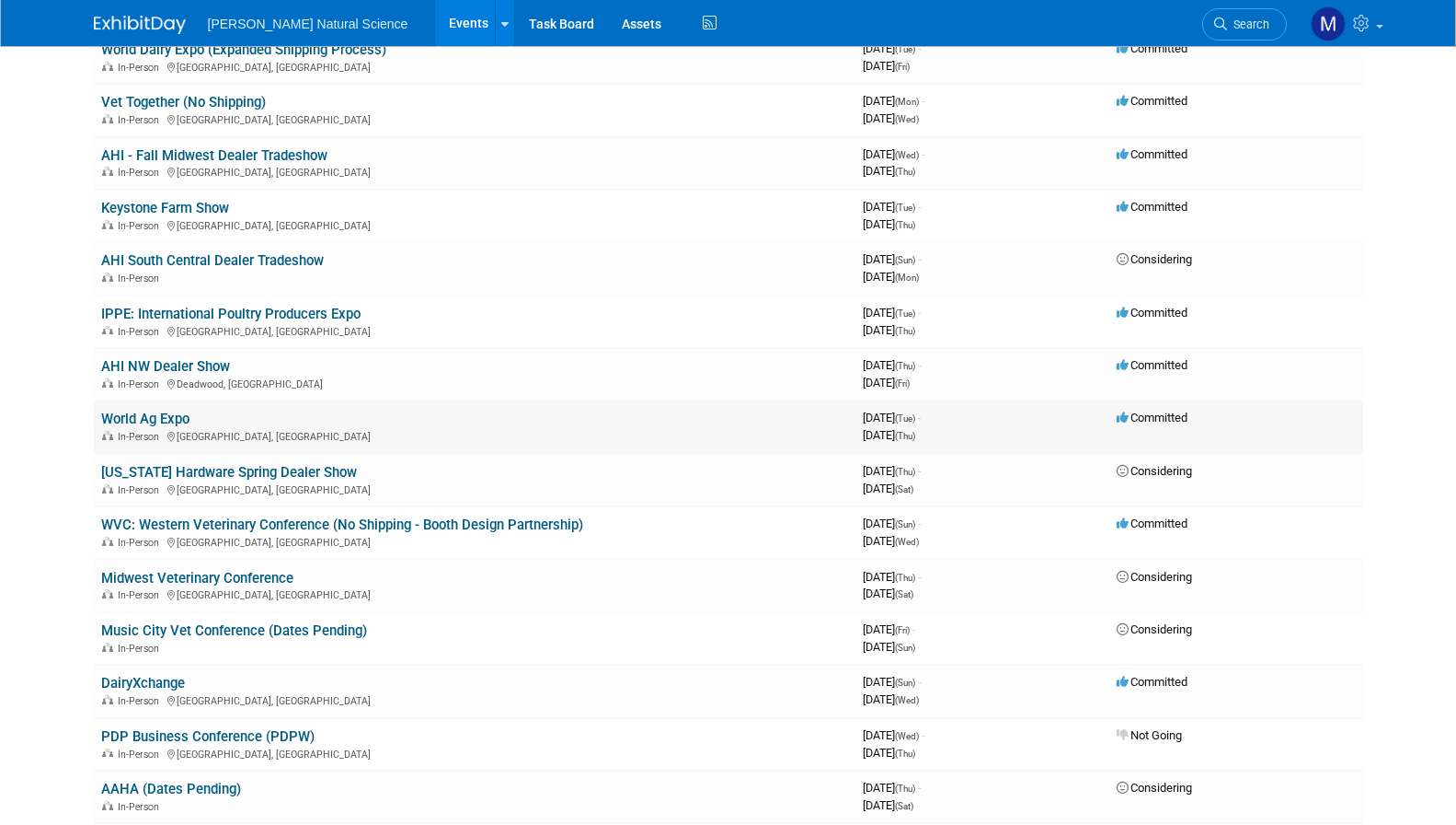
scroll to position [181, 0]
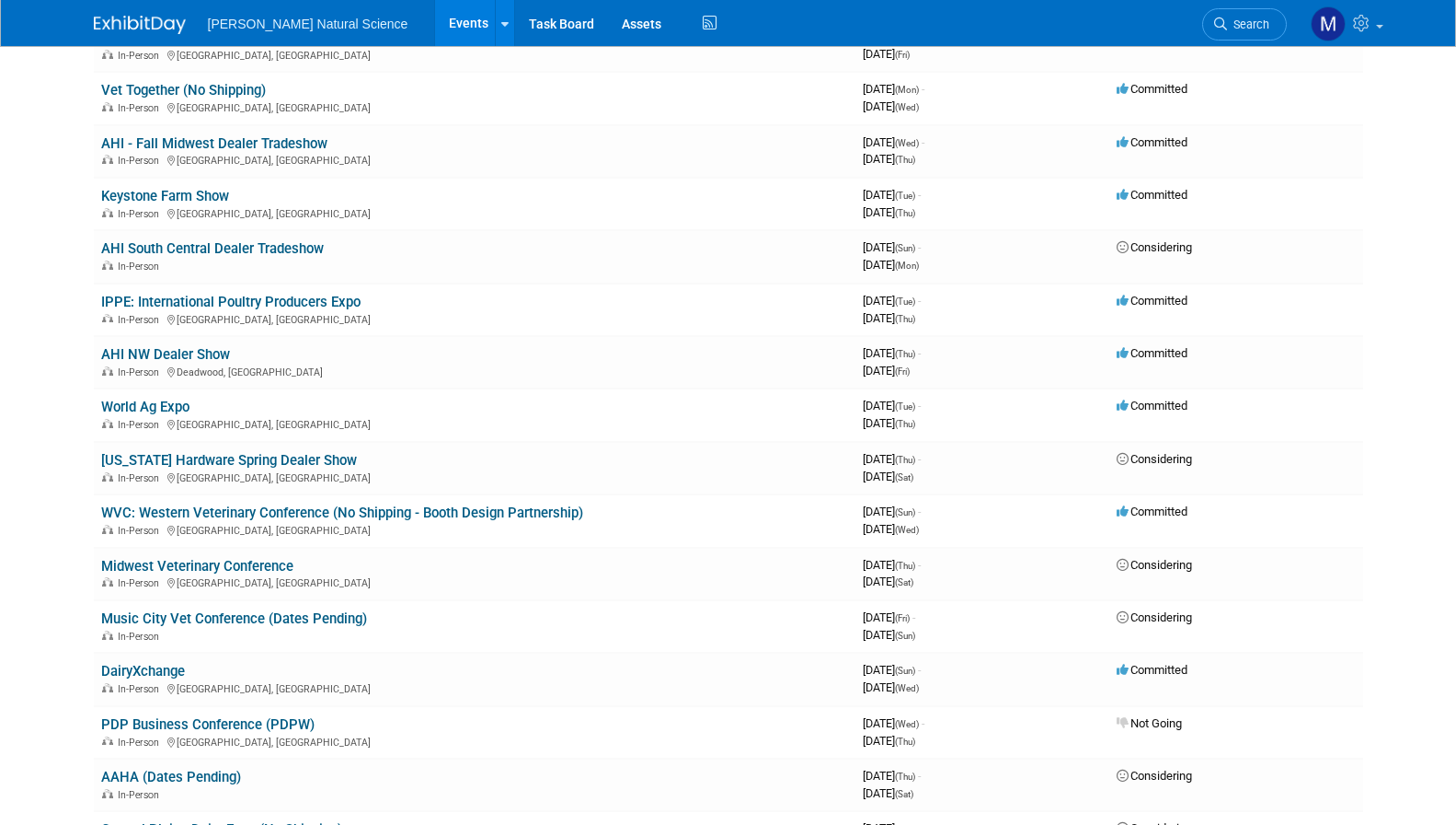
click at [52, 502] on body "Van Beek Natural Science Events Add Event Bulk Upload Events Shareable Event Bo…" at bounding box center [728, 232] width 1456 height 825
